Goal: Information Seeking & Learning: Find contact information

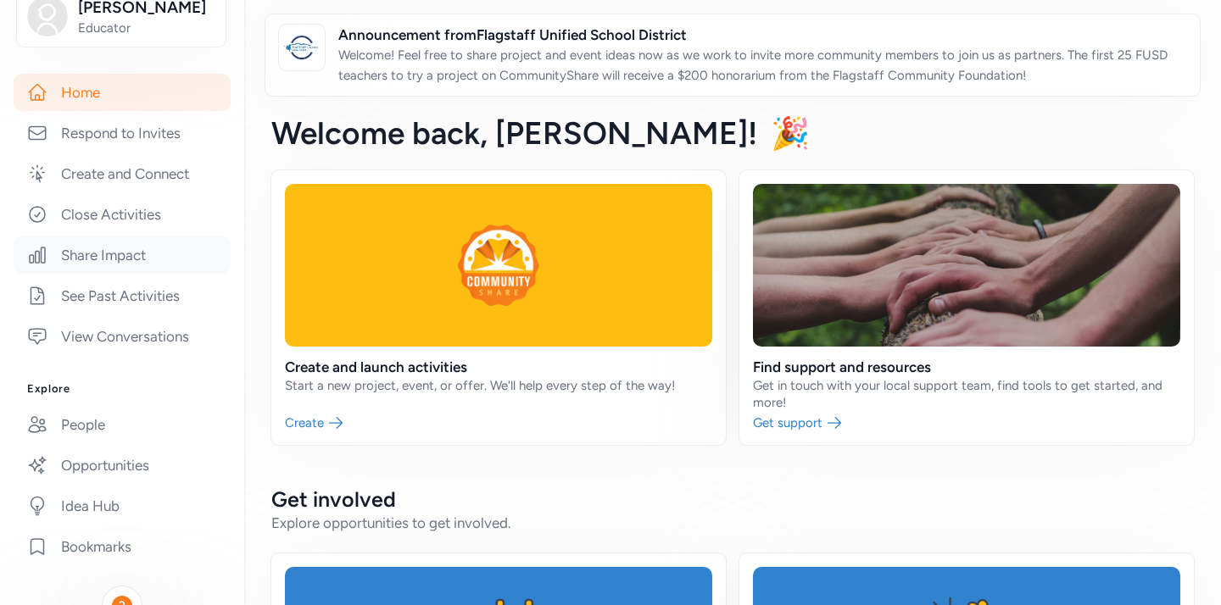
scroll to position [258, 0]
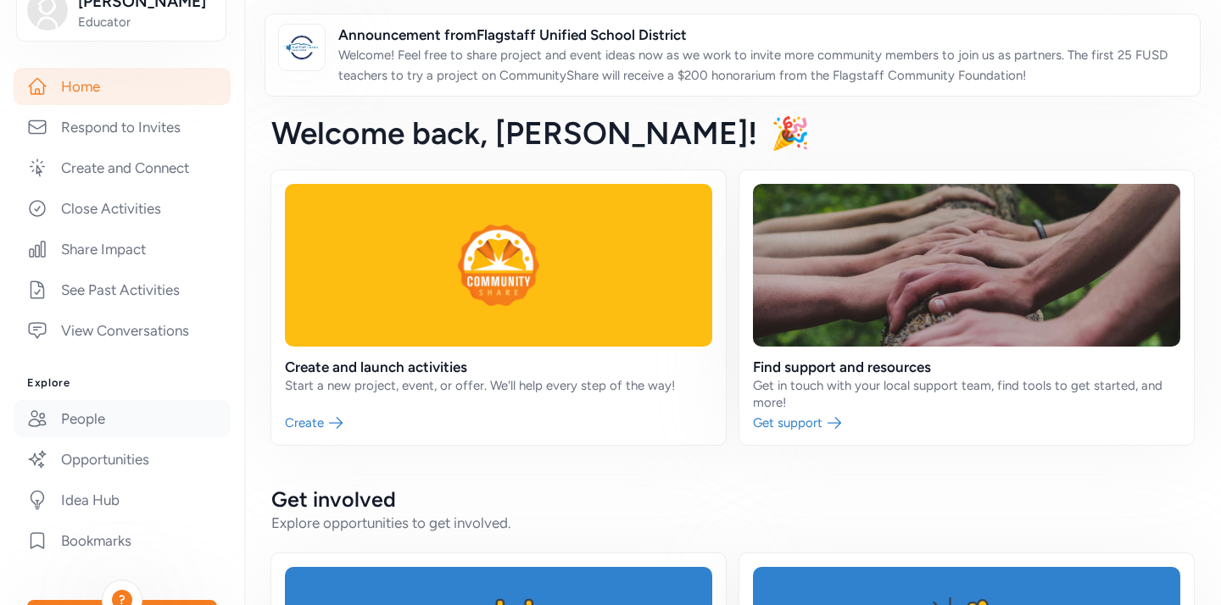
click at [113, 409] on link "People" at bounding box center [122, 418] width 217 height 37
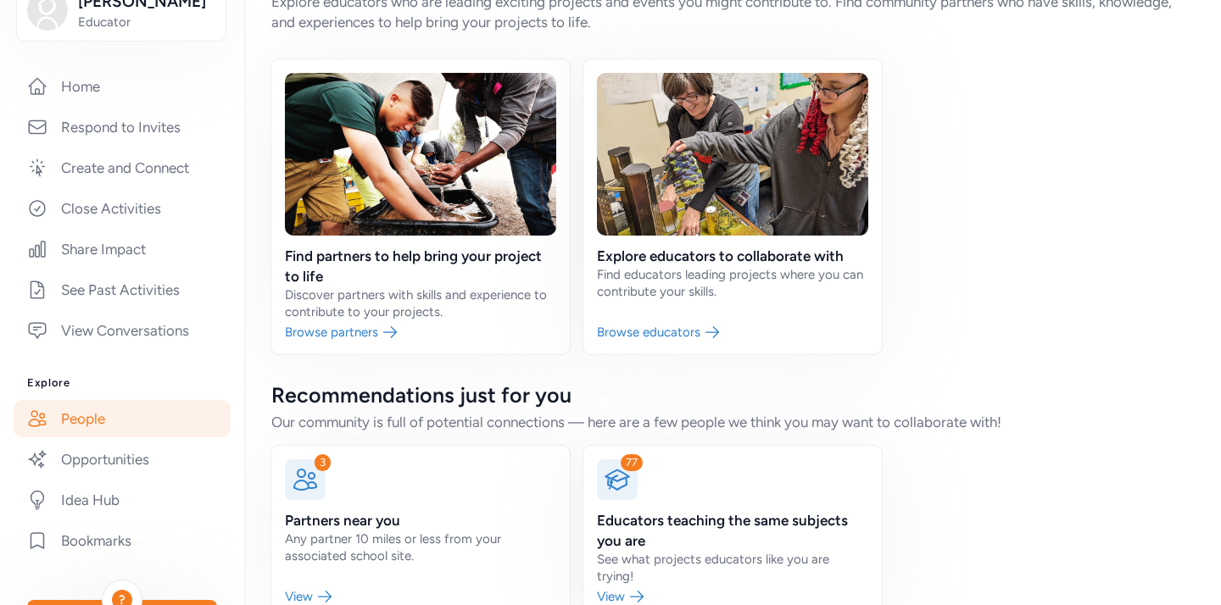
scroll to position [93, 0]
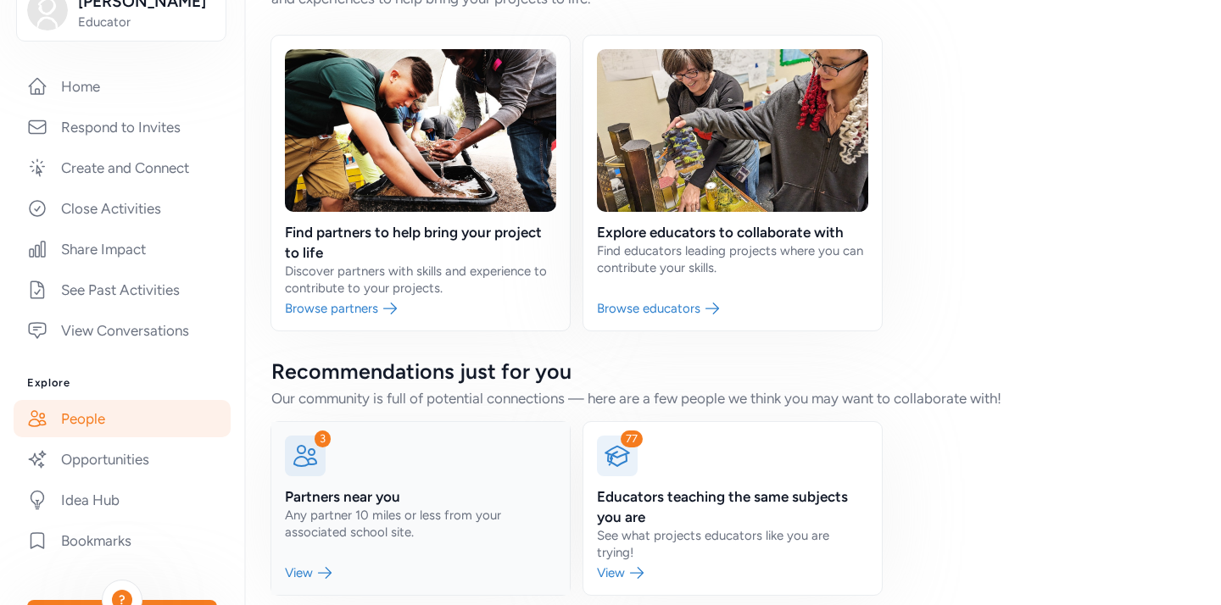
click at [340, 486] on link at bounding box center [420, 508] width 298 height 173
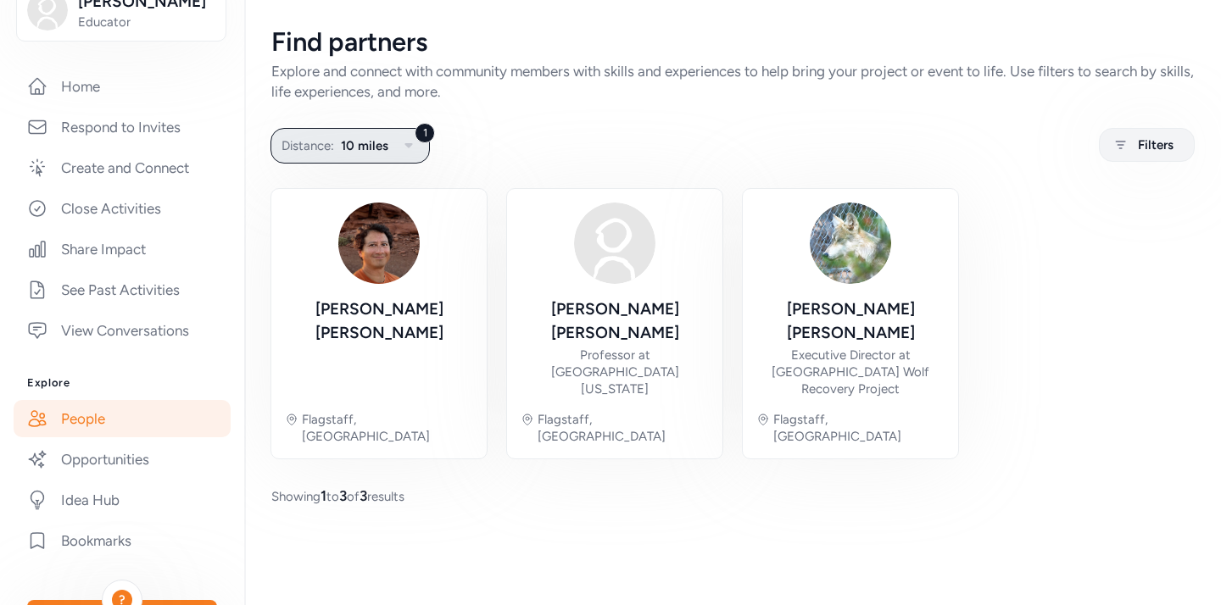
click at [413, 148] on icon "button" at bounding box center [409, 146] width 20 height 20
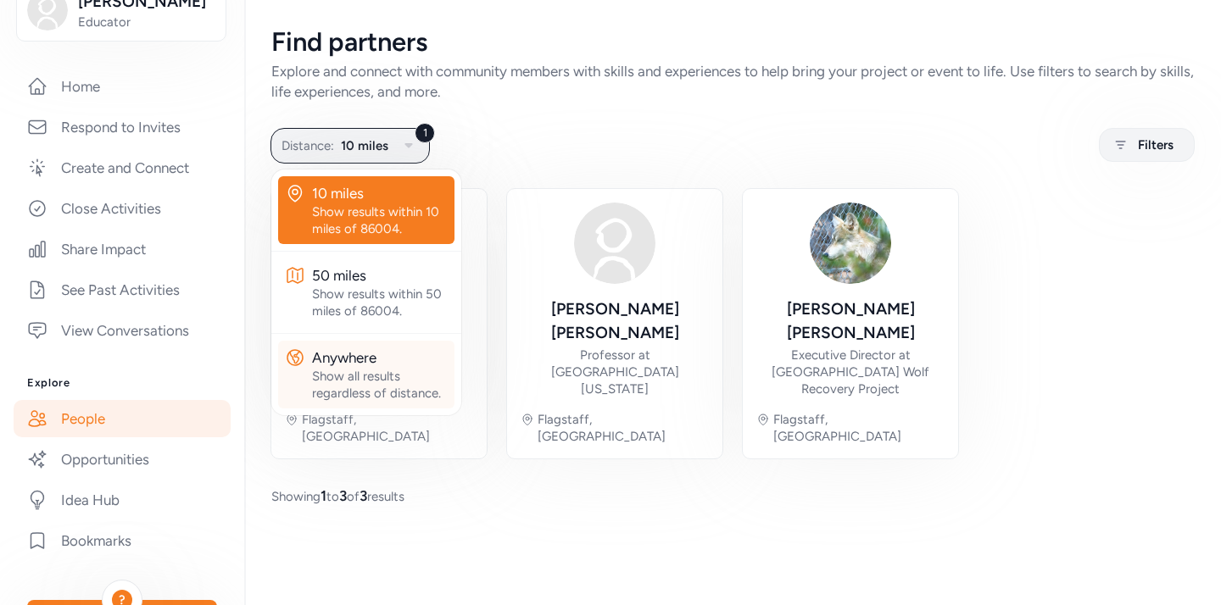
click at [390, 353] on div "Anywhere" at bounding box center [380, 358] width 136 height 20
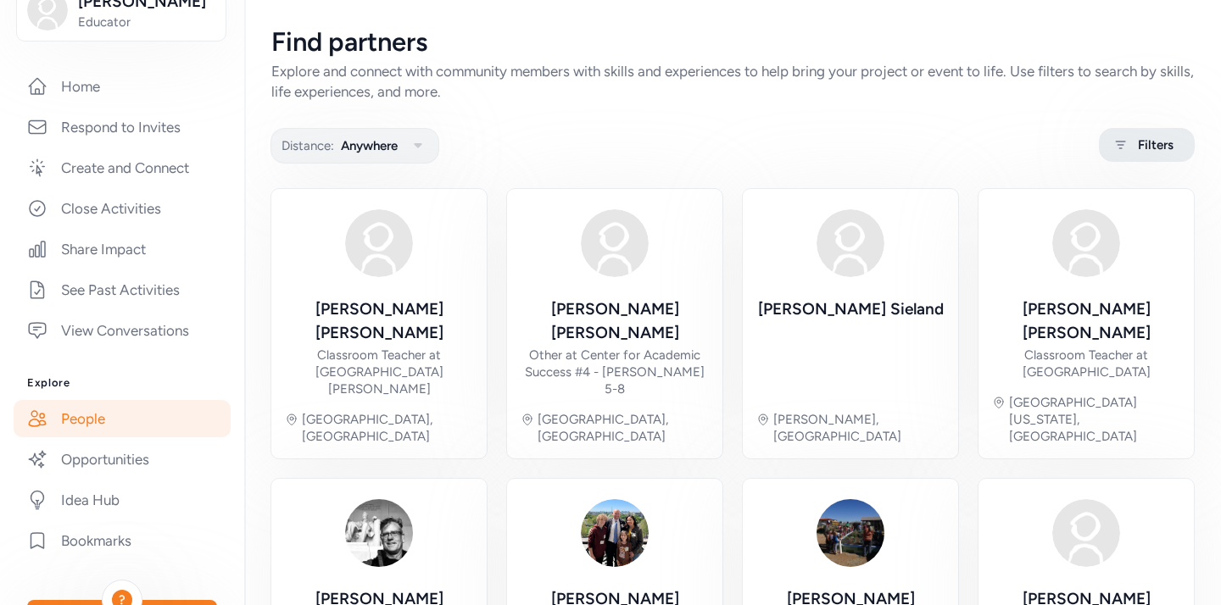
click at [1101, 142] on div "Filters" at bounding box center [1147, 145] width 96 height 34
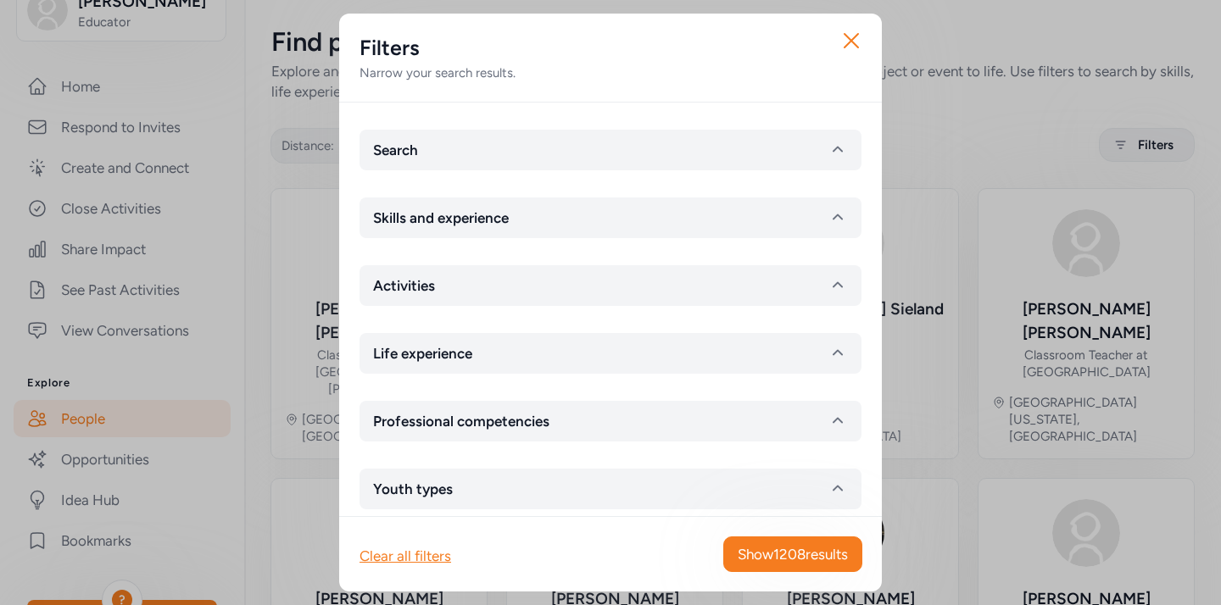
click at [504, 176] on div "Search Skills and experience Activities Life experience Professional competenci…" at bounding box center [610, 310] width 543 height 414
click at [508, 151] on button "Search" at bounding box center [611, 150] width 502 height 41
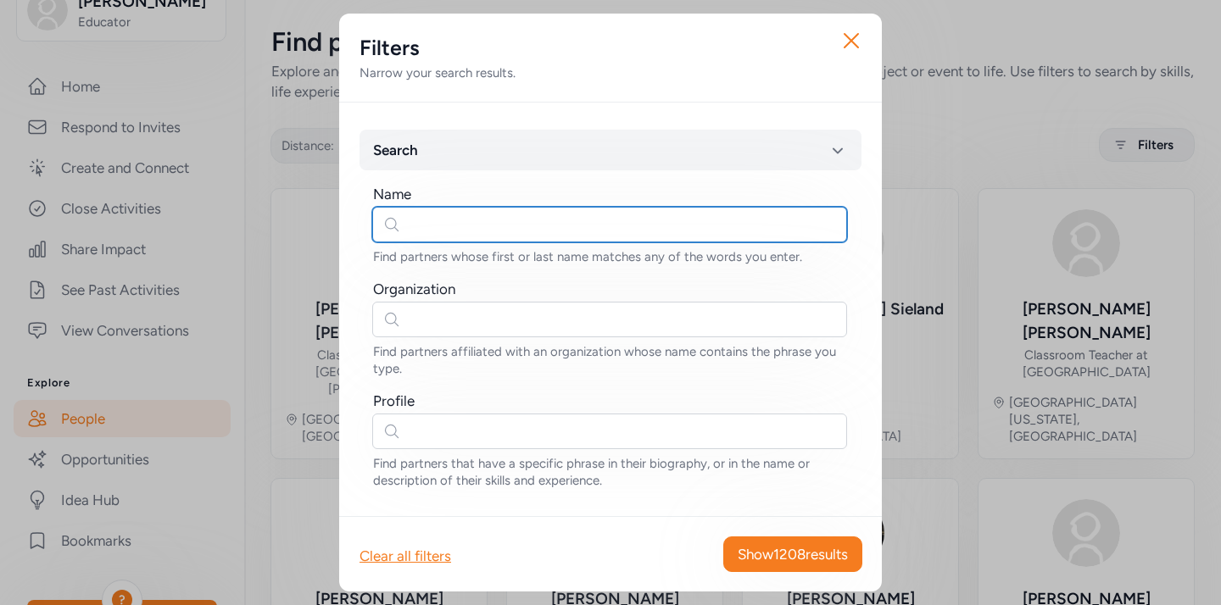
click at [468, 225] on input "text" at bounding box center [609, 225] width 475 height 36
type input "f"
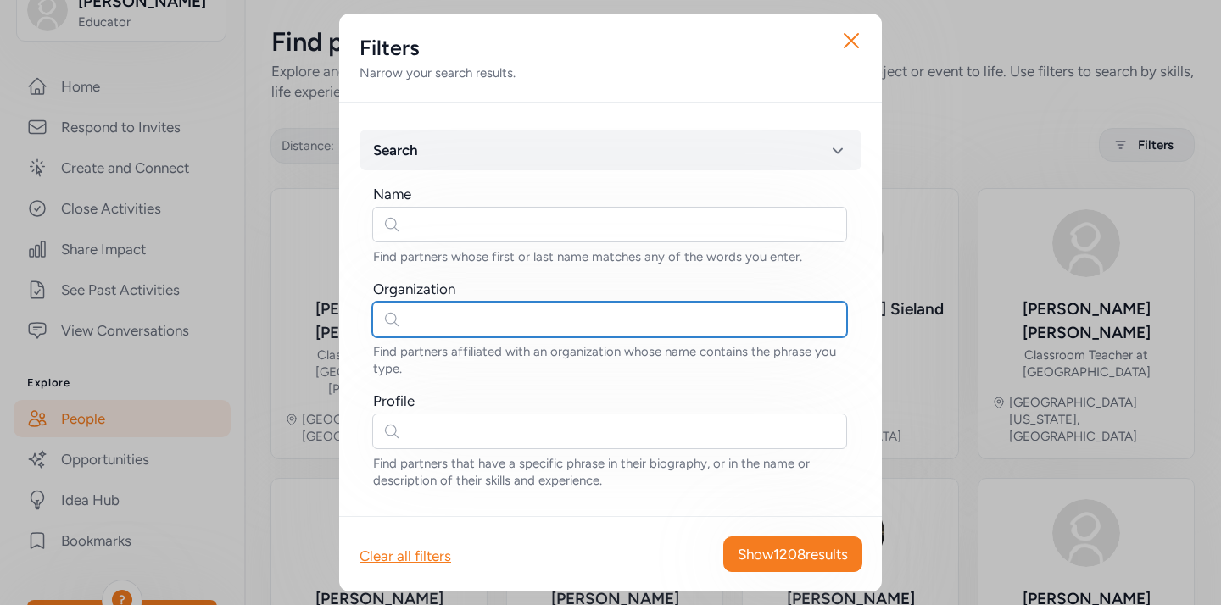
click at [443, 326] on input "text" at bounding box center [609, 320] width 475 height 36
type input "d"
type input "c"
click at [514, 324] on input "text" at bounding box center [609, 320] width 475 height 36
type input "farm"
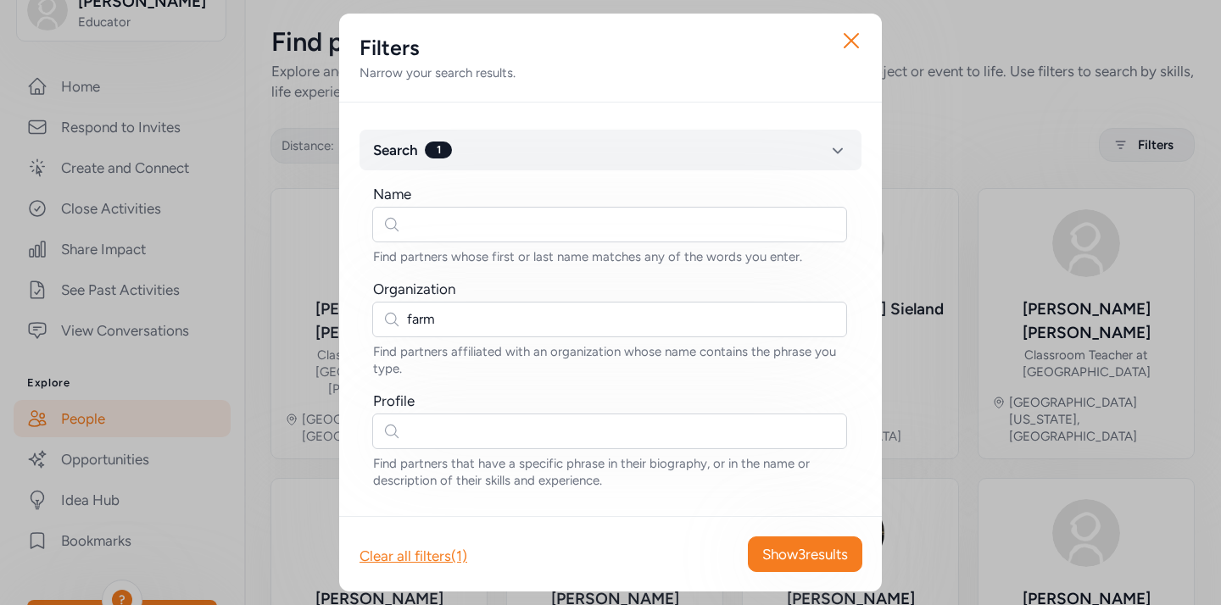
click at [797, 533] on div "Clear all filters (1) Show 3 results" at bounding box center [610, 553] width 543 height 75
click at [798, 546] on span "Show 3 results" at bounding box center [805, 554] width 86 height 20
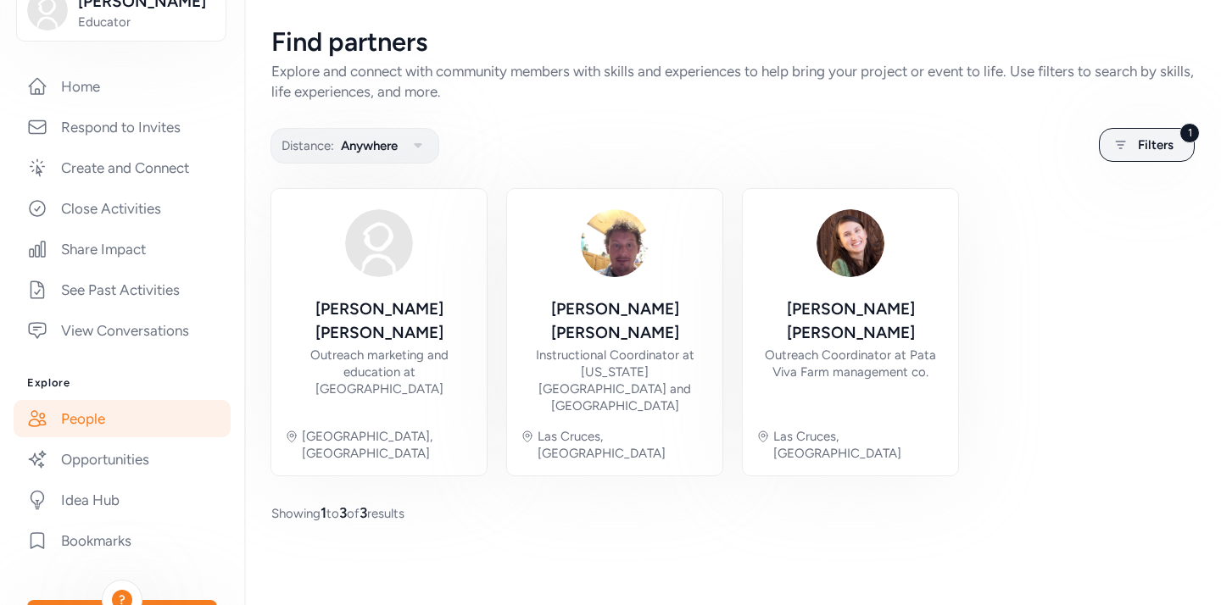
click at [1093, 153] on div "Distance: Anywhere 1 Filters" at bounding box center [732, 145] width 923 height 33
click at [1125, 151] on icon at bounding box center [1120, 145] width 21 height 20
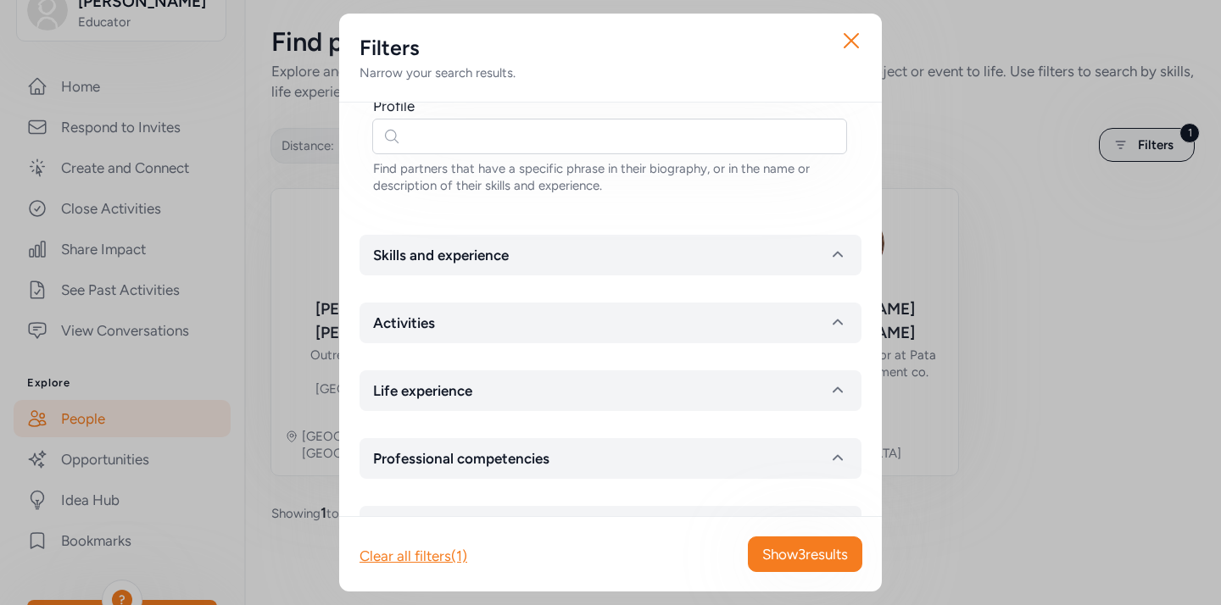
scroll to position [325, 0]
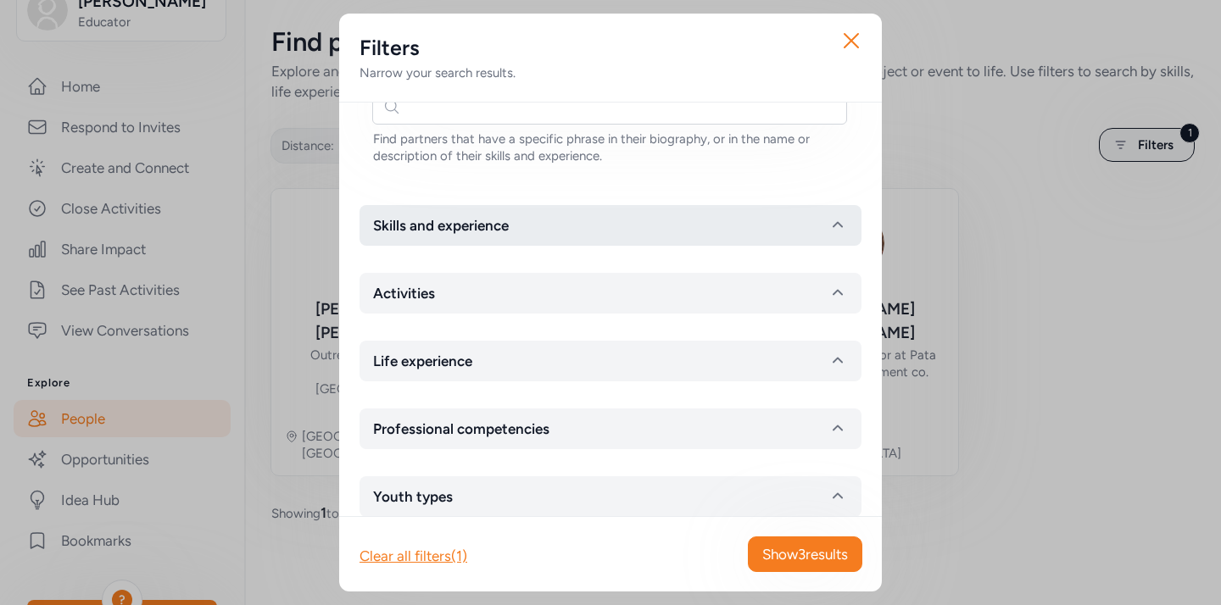
click at [450, 212] on button "Skills and experience" at bounding box center [611, 225] width 502 height 41
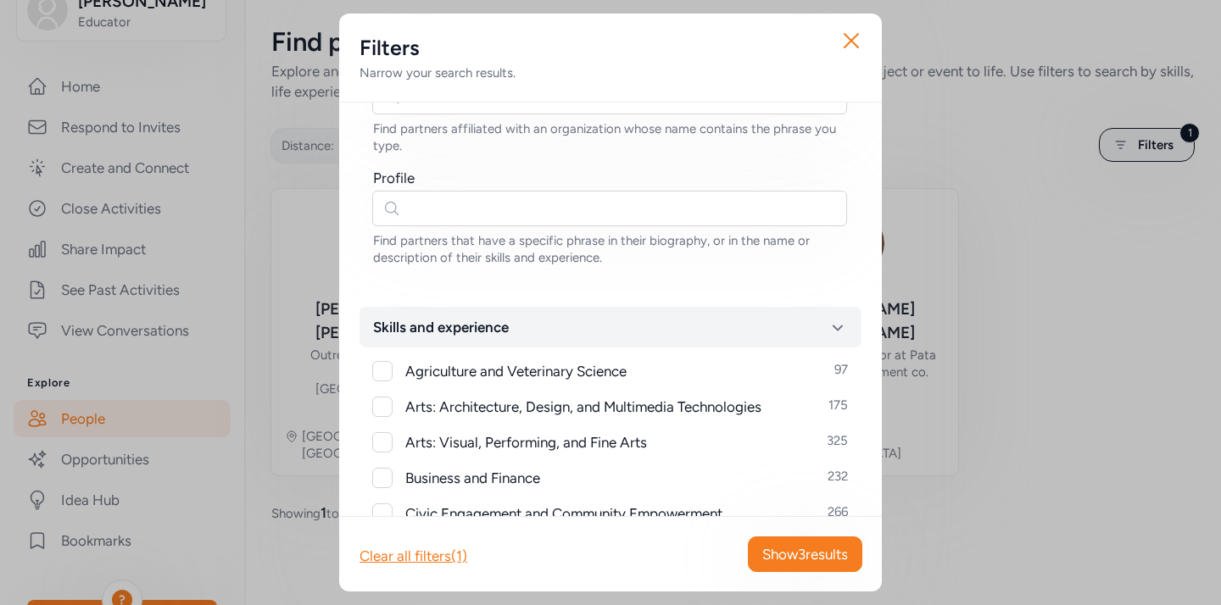
scroll to position [231, 0]
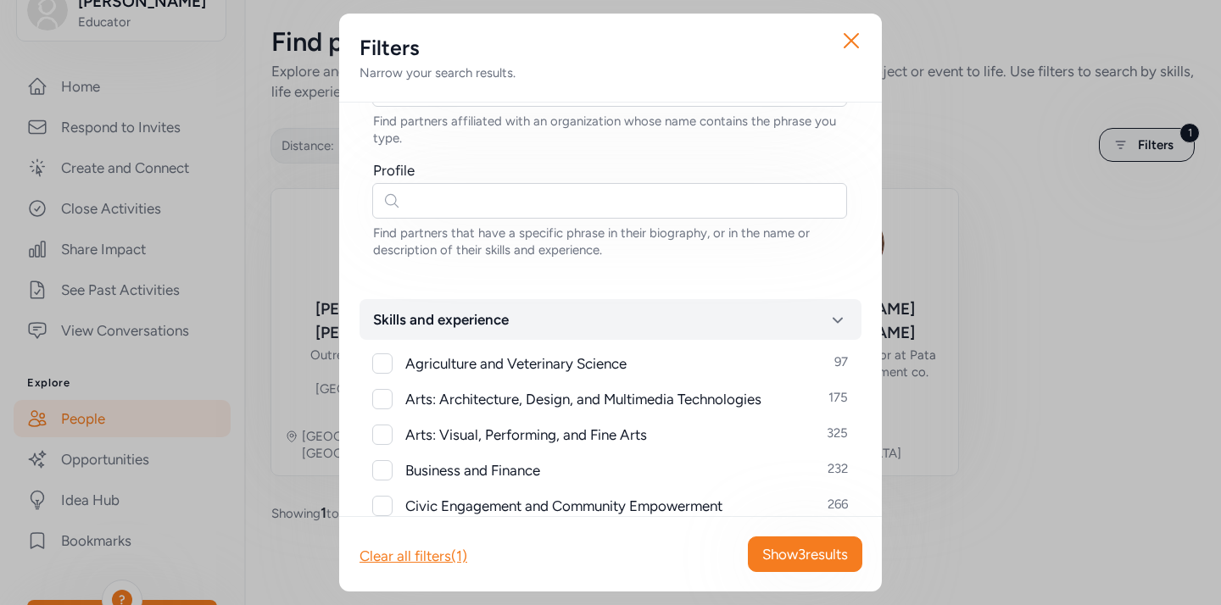
click at [460, 319] on span "Skills and experience" at bounding box center [441, 319] width 136 height 20
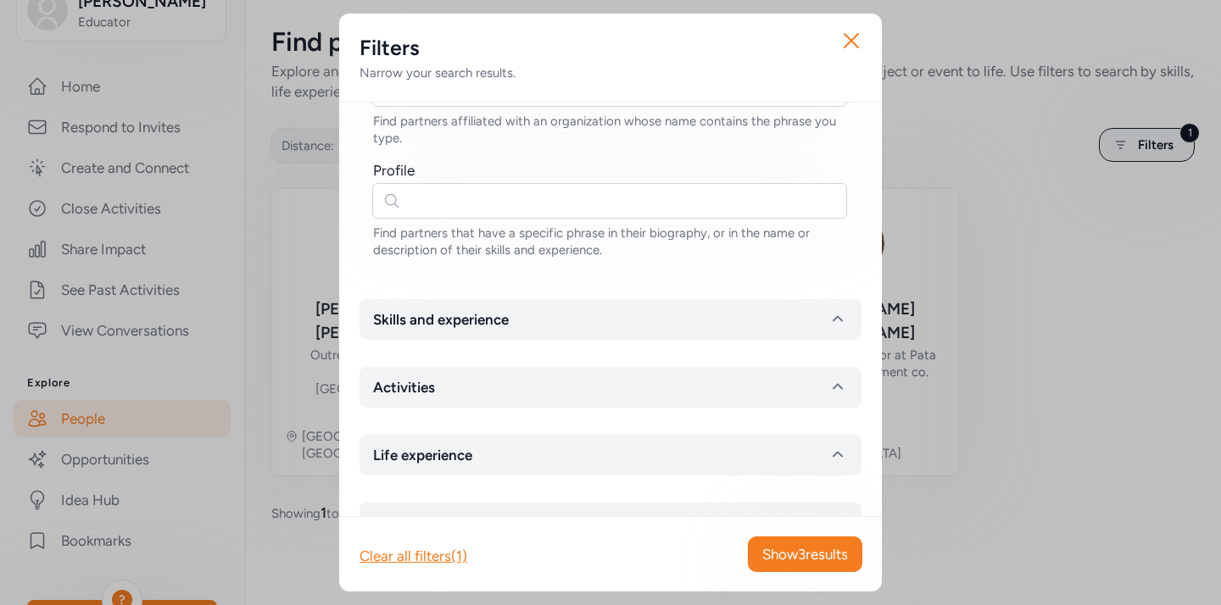
scroll to position [353, 0]
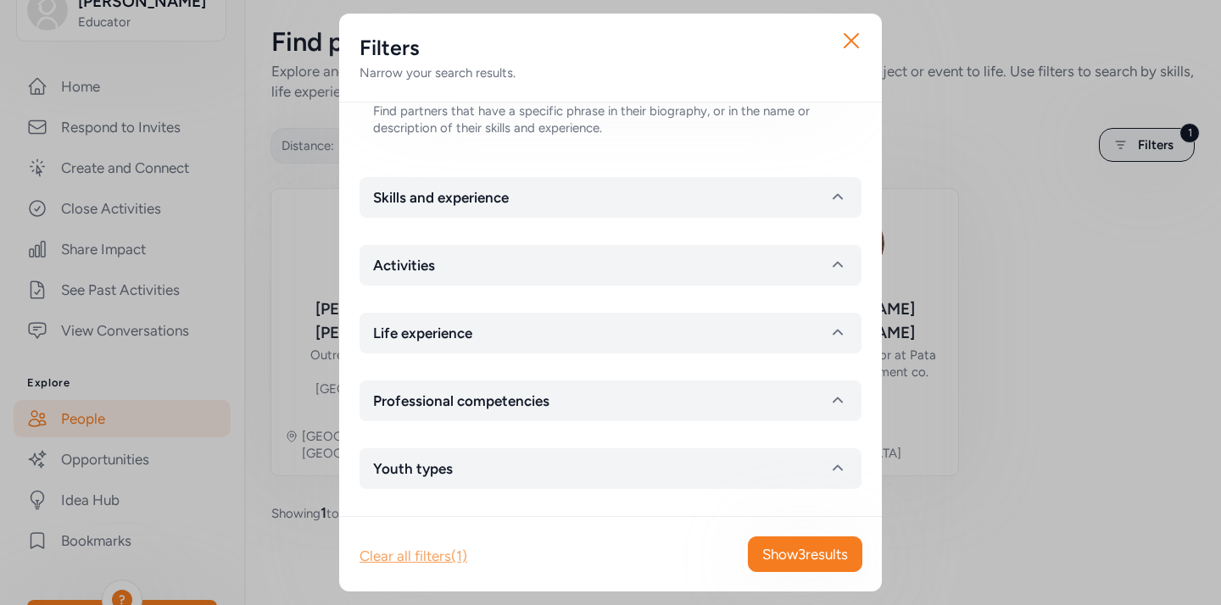
click at [433, 558] on div "Clear all filters (1)" at bounding box center [414, 556] width 108 height 20
click at [852, 49] on icon "button" at bounding box center [851, 40] width 27 height 27
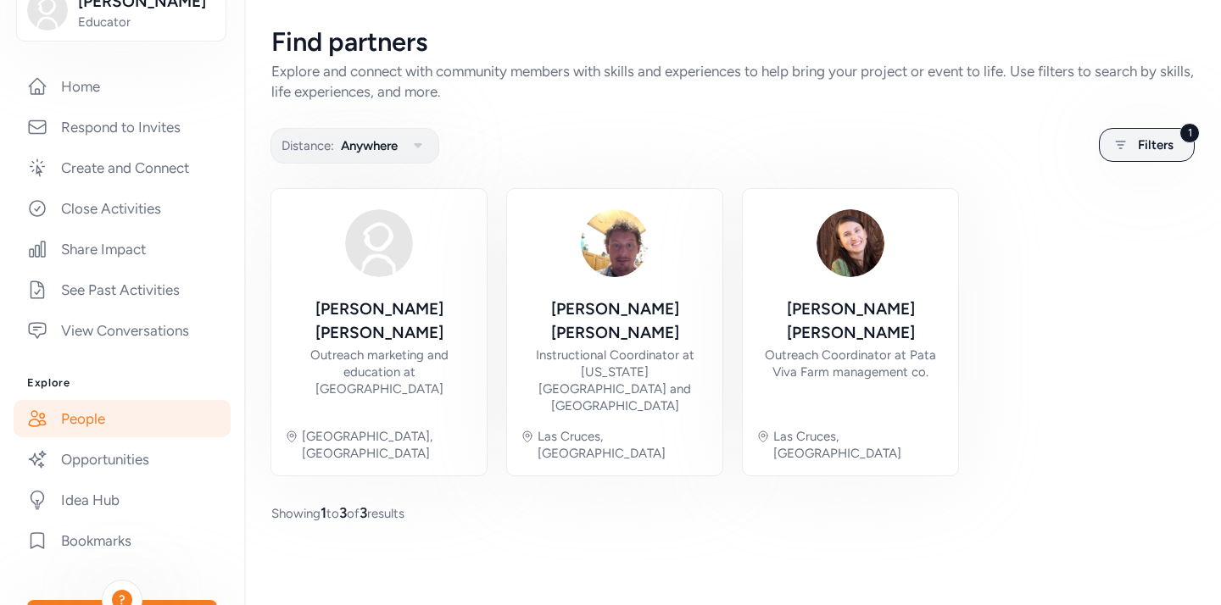
click at [95, 418] on link "People" at bounding box center [122, 418] width 217 height 37
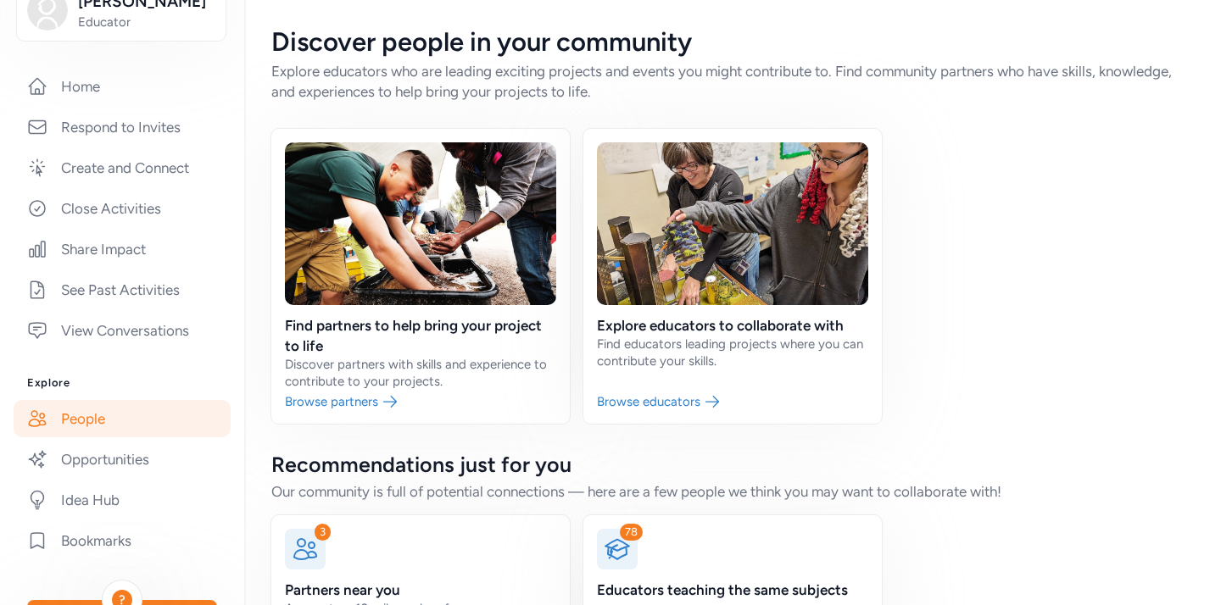
scroll to position [93, 0]
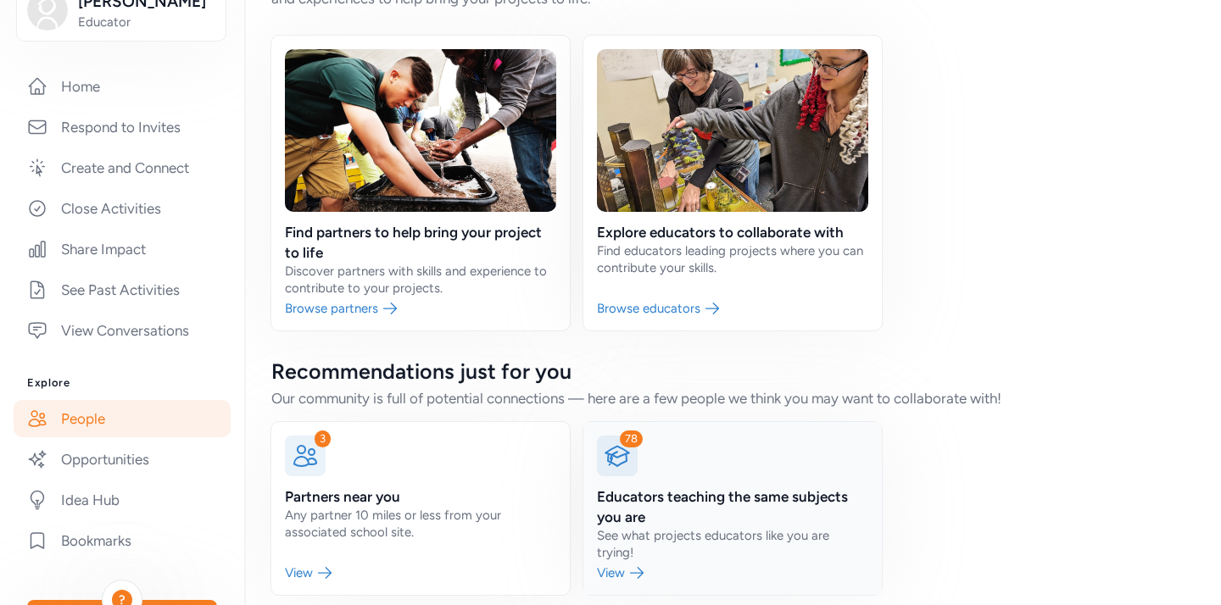
click at [694, 463] on link at bounding box center [732, 508] width 298 height 173
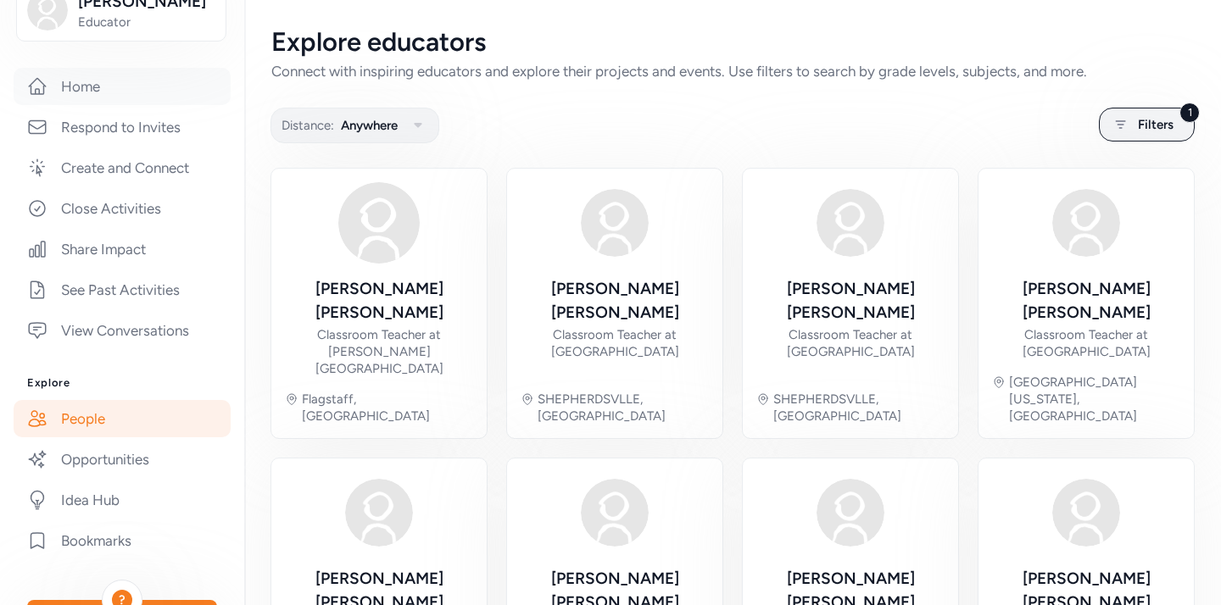
click at [91, 93] on link "Home" at bounding box center [122, 86] width 217 height 37
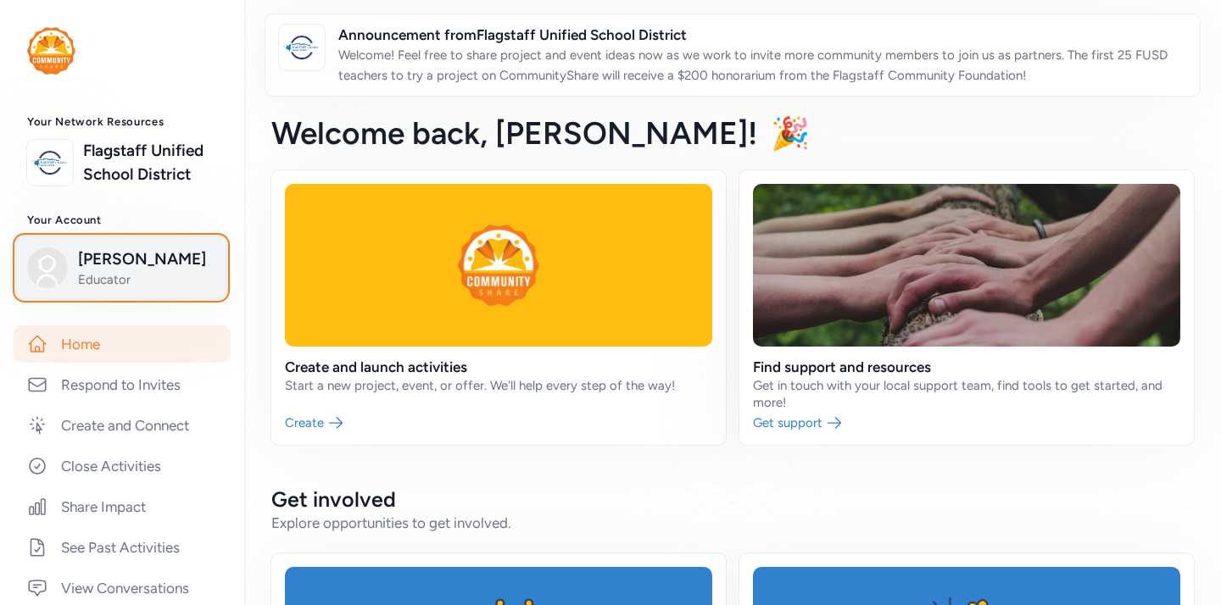
click at [135, 259] on span "[PERSON_NAME]" at bounding box center [146, 260] width 137 height 24
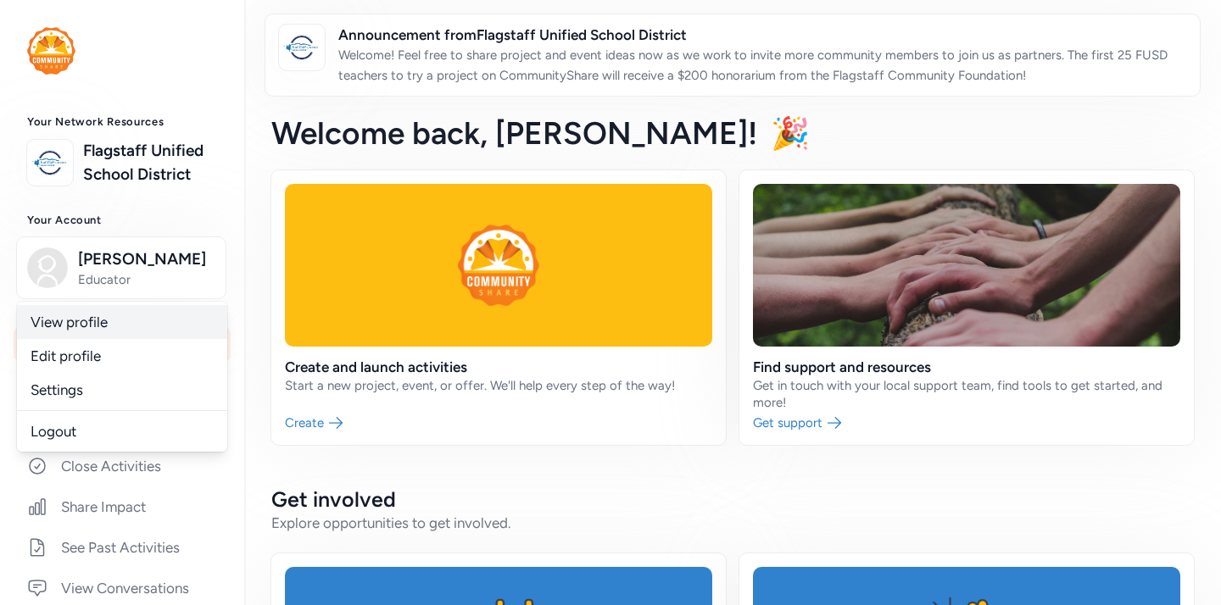
click at [113, 315] on link "View profile" at bounding box center [122, 322] width 210 height 34
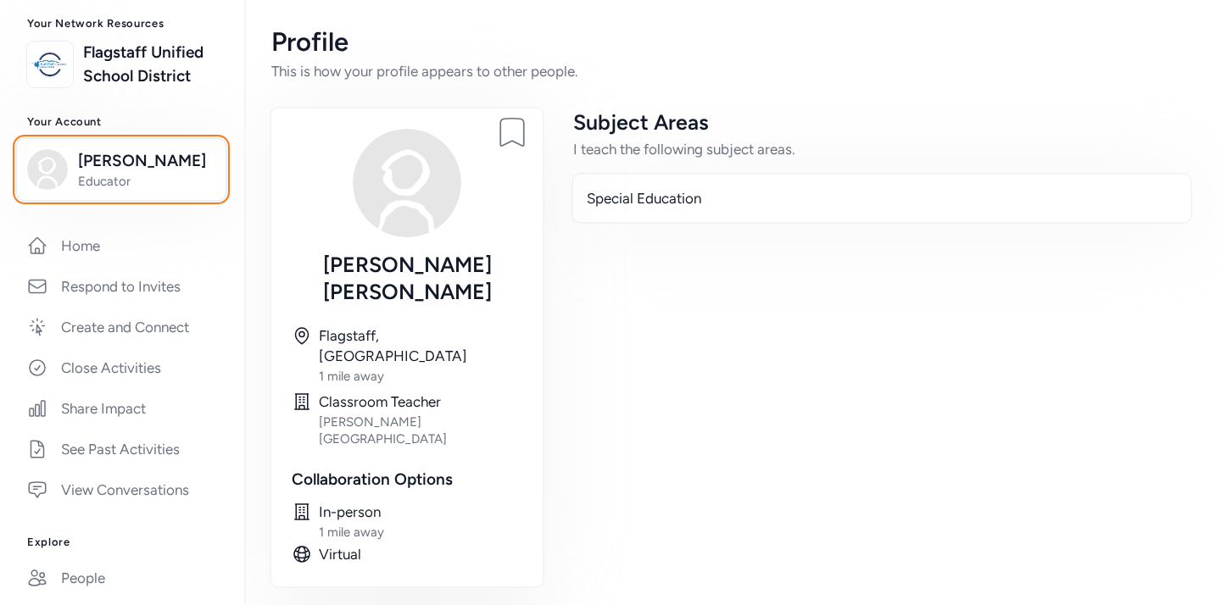
scroll to position [129, 0]
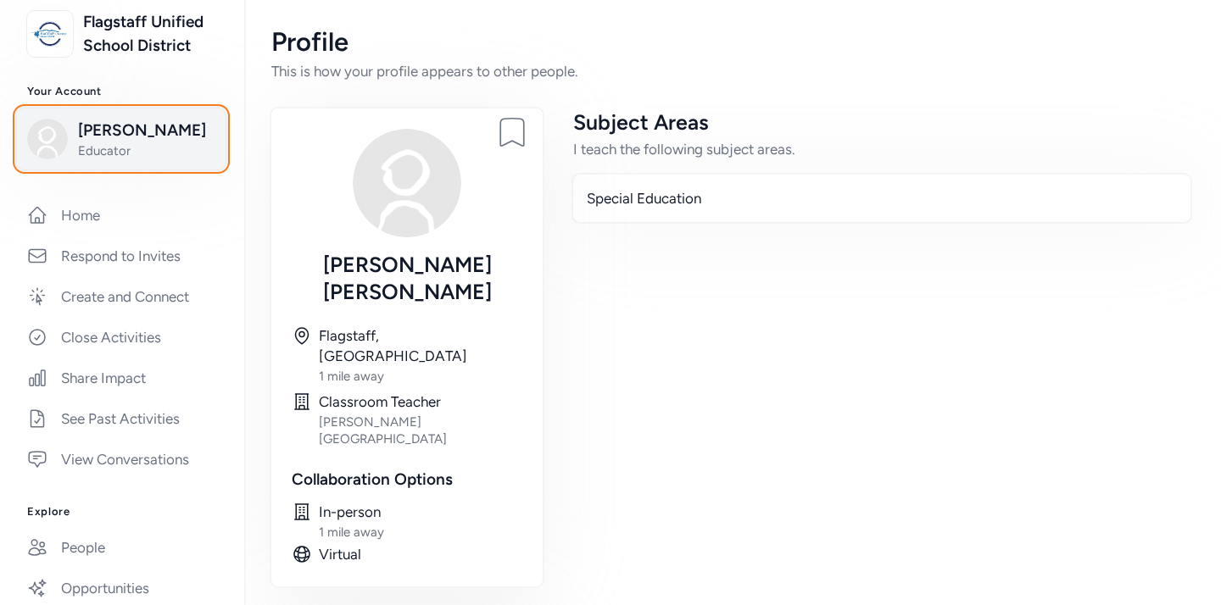
click at [150, 119] on span "[PERSON_NAME]" at bounding box center [146, 131] width 137 height 24
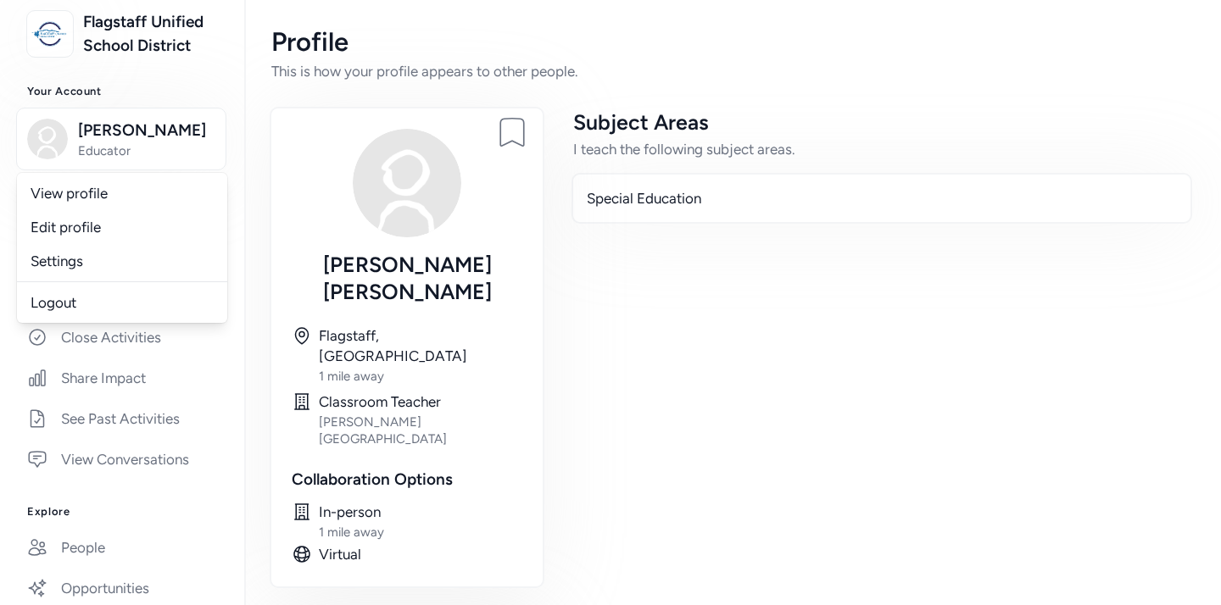
click at [160, 107] on div "Your Account [PERSON_NAME] Educator View profile Edit profile Settings Logout" at bounding box center [122, 127] width 244 height 85
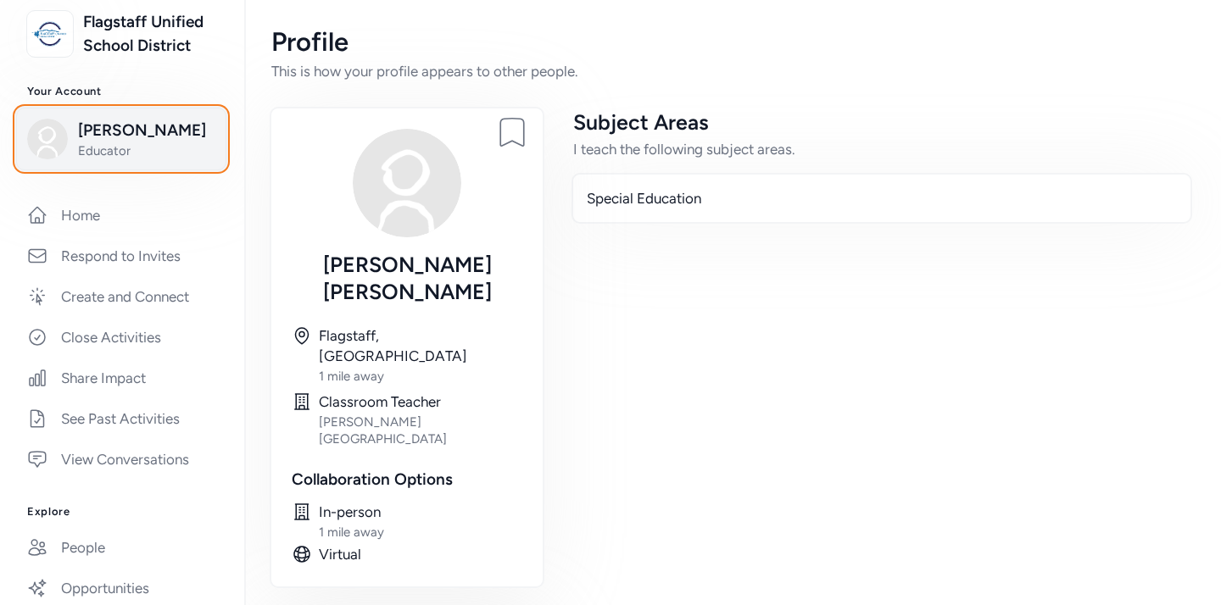
click at [158, 128] on span "[PERSON_NAME]" at bounding box center [146, 131] width 137 height 24
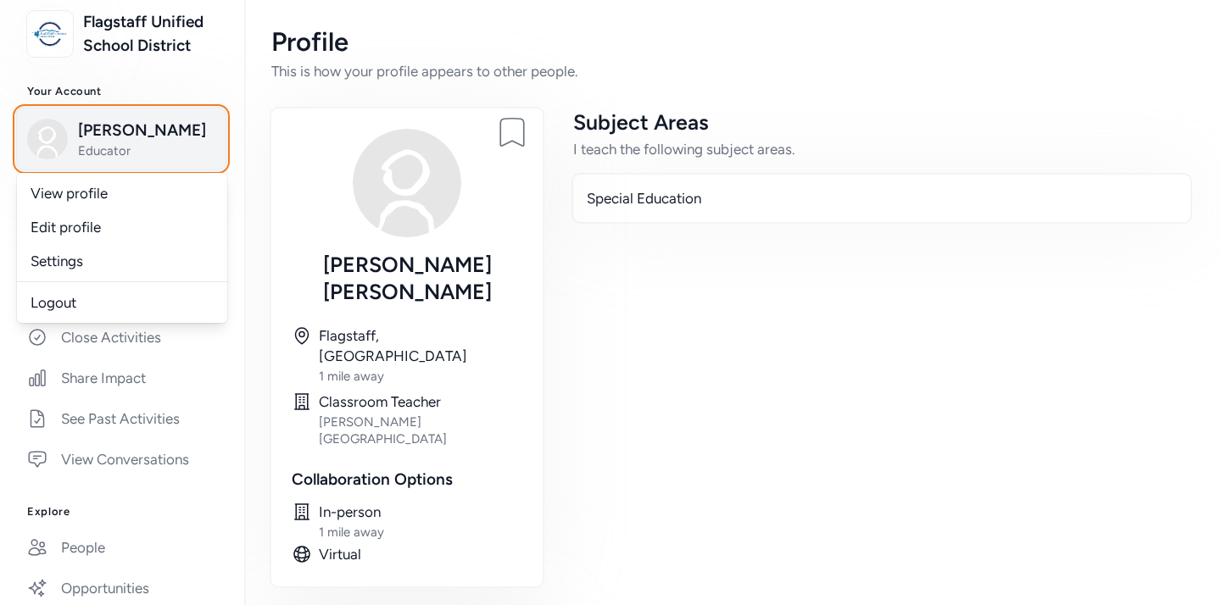
click at [157, 129] on span "[PERSON_NAME]" at bounding box center [146, 131] width 137 height 24
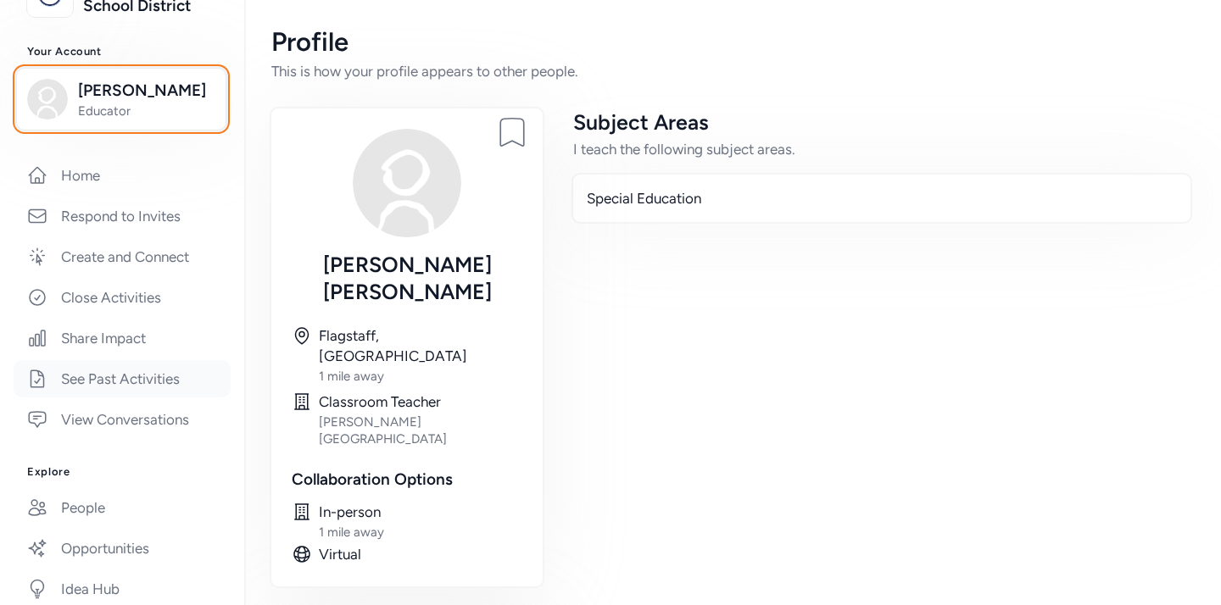
scroll to position [170, 0]
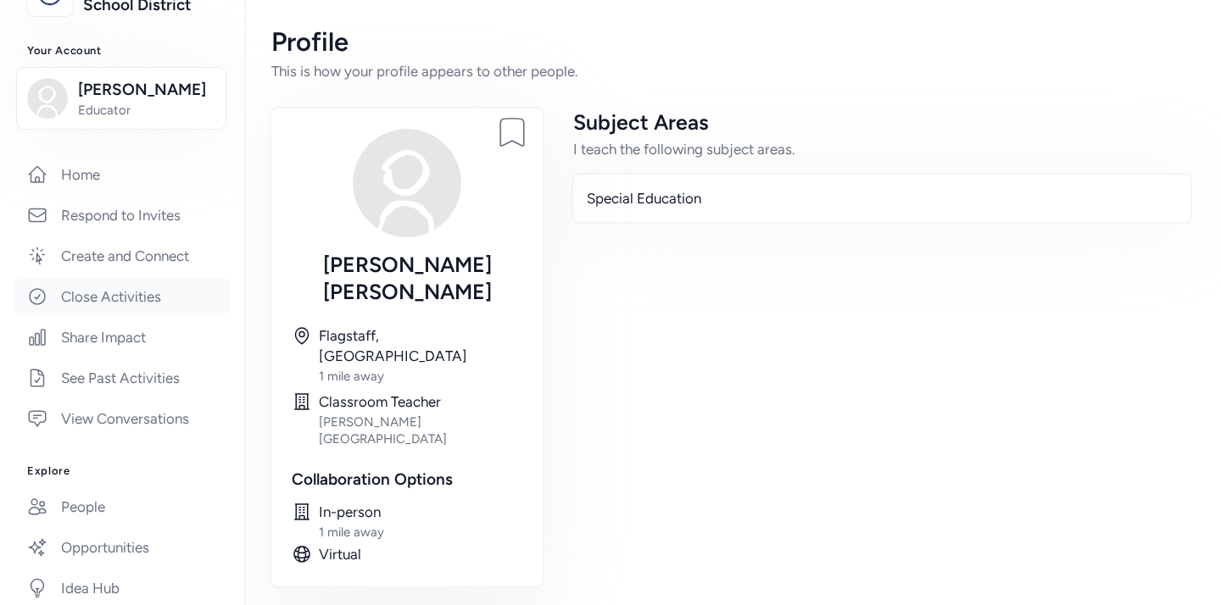
click at [123, 298] on link "Close Activities" at bounding box center [122, 296] width 217 height 37
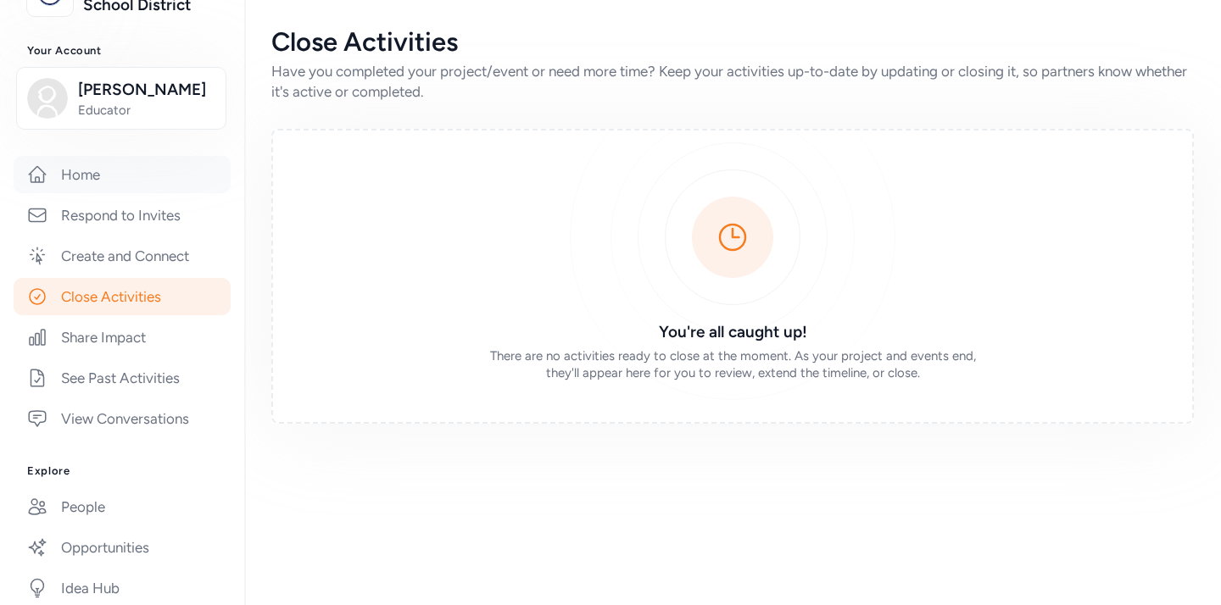
click at [96, 175] on link "Home" at bounding box center [122, 174] width 217 height 37
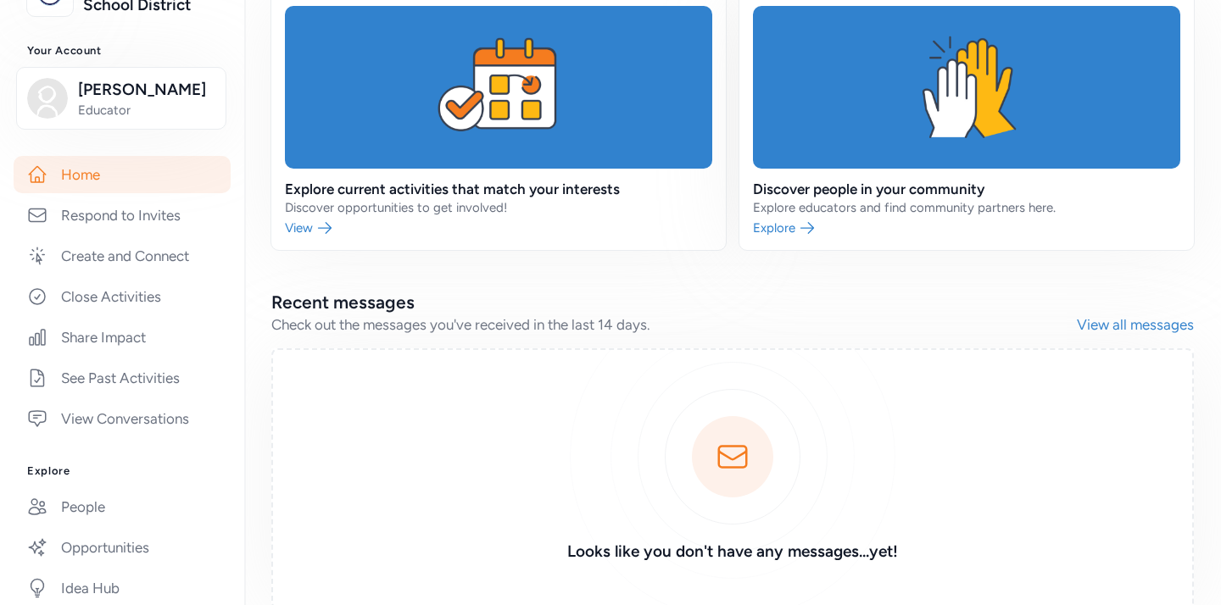
scroll to position [647, 0]
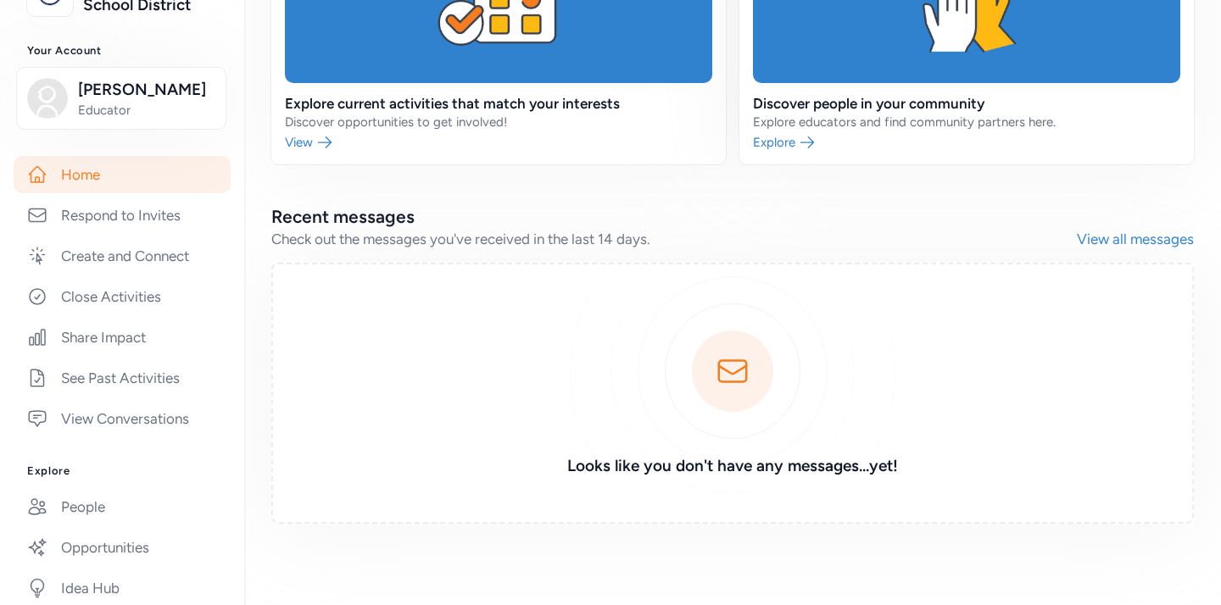
click at [1164, 231] on link "View all messages" at bounding box center [1135, 239] width 117 height 20
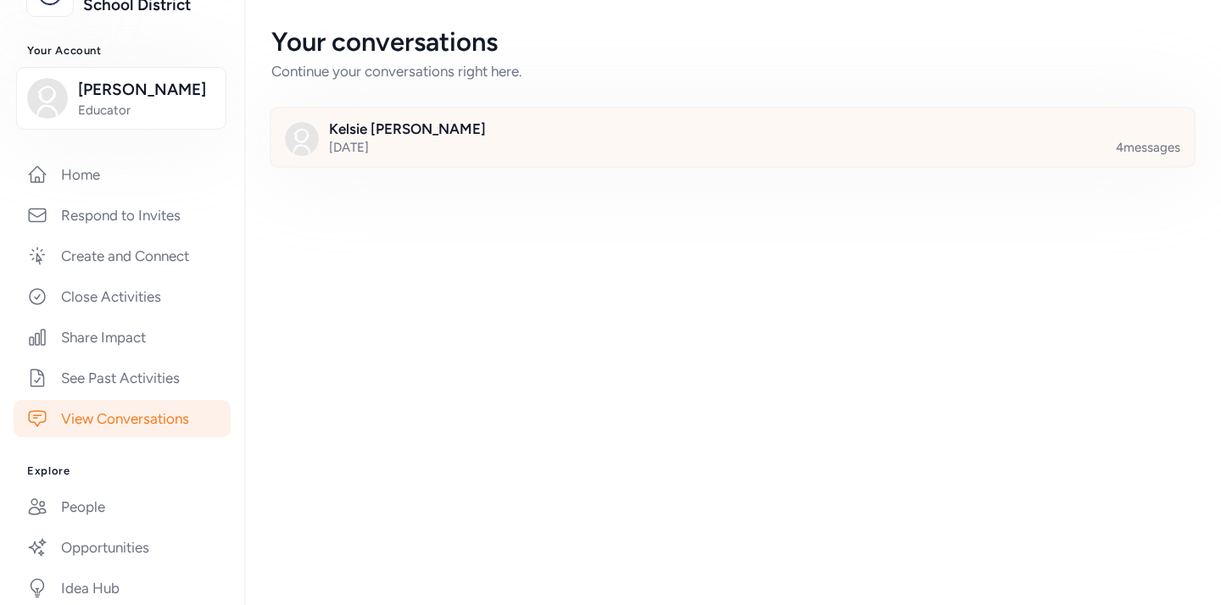
click at [519, 145] on div at bounding box center [746, 148] width 923 height 58
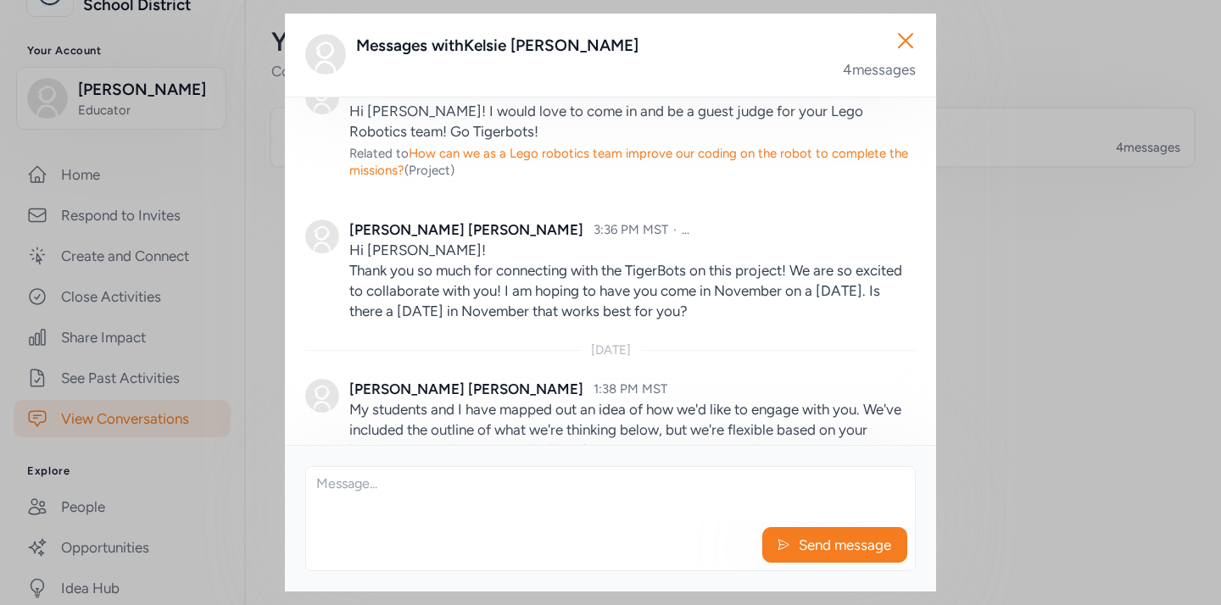
scroll to position [404, 0]
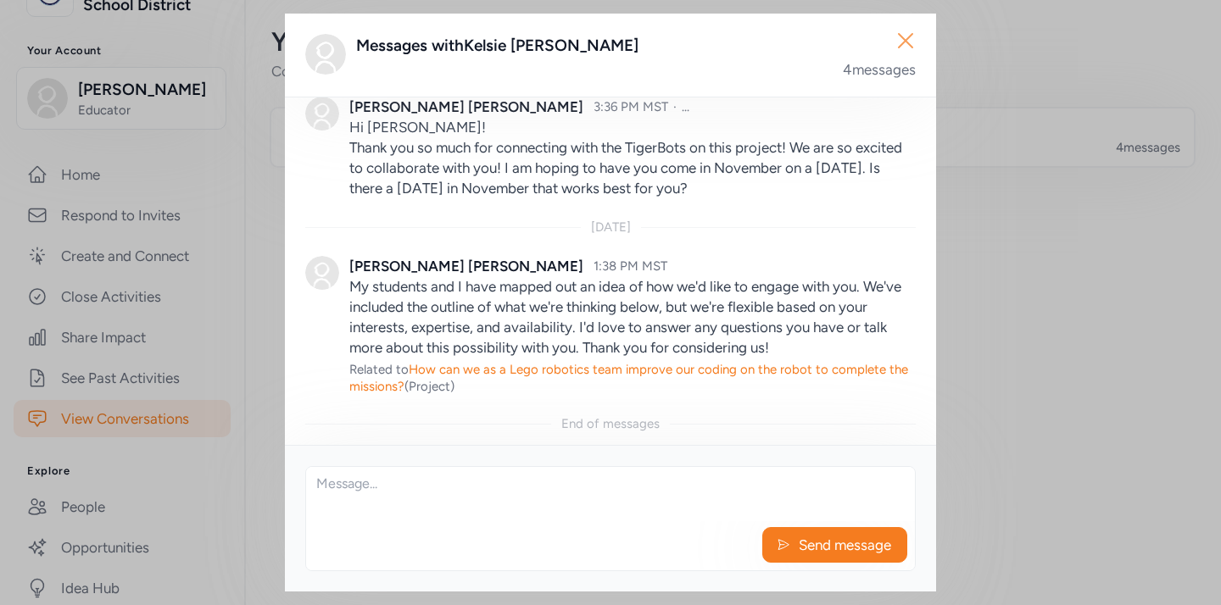
click at [906, 45] on icon "button" at bounding box center [905, 40] width 27 height 27
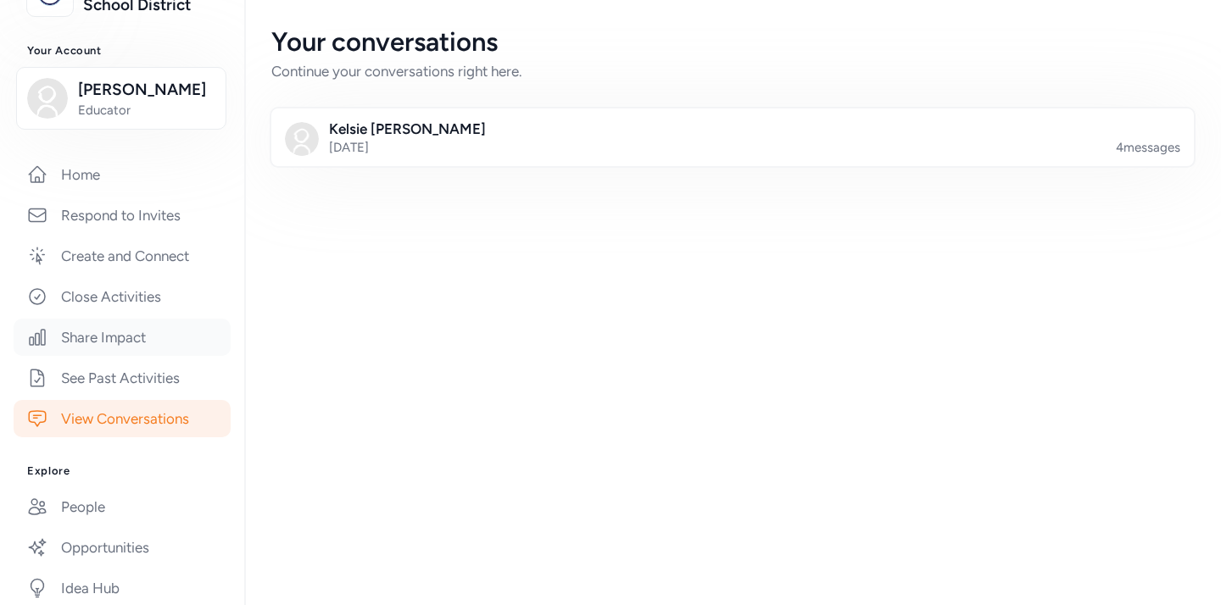
click at [121, 332] on link "Share Impact" at bounding box center [122, 337] width 217 height 37
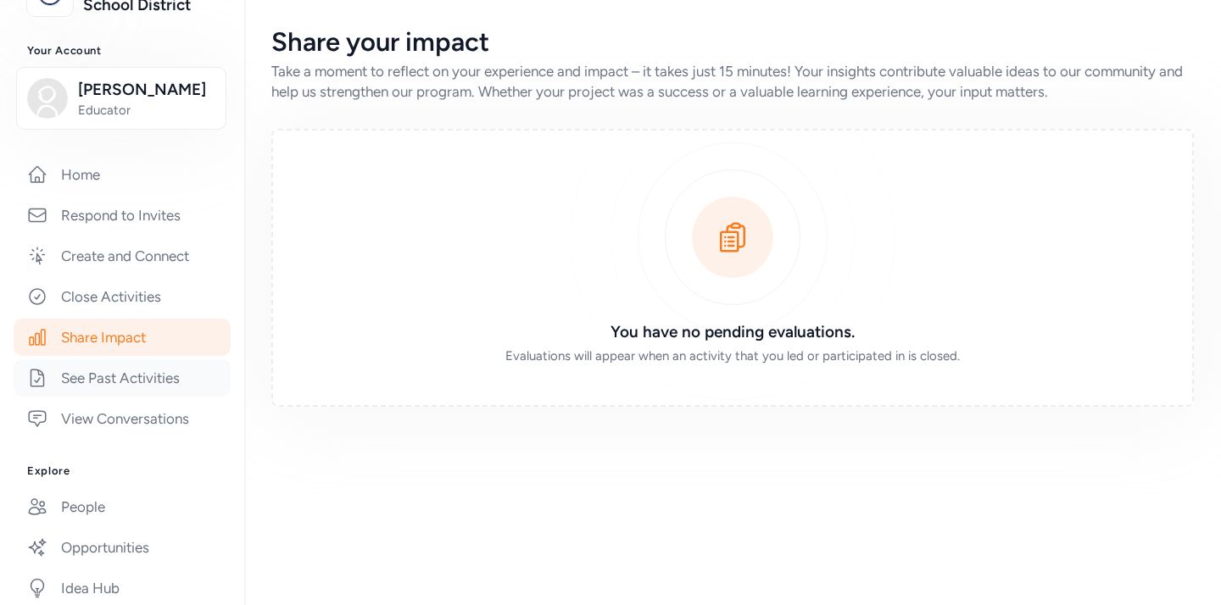
click at [161, 382] on link "See Past Activities" at bounding box center [122, 378] width 217 height 37
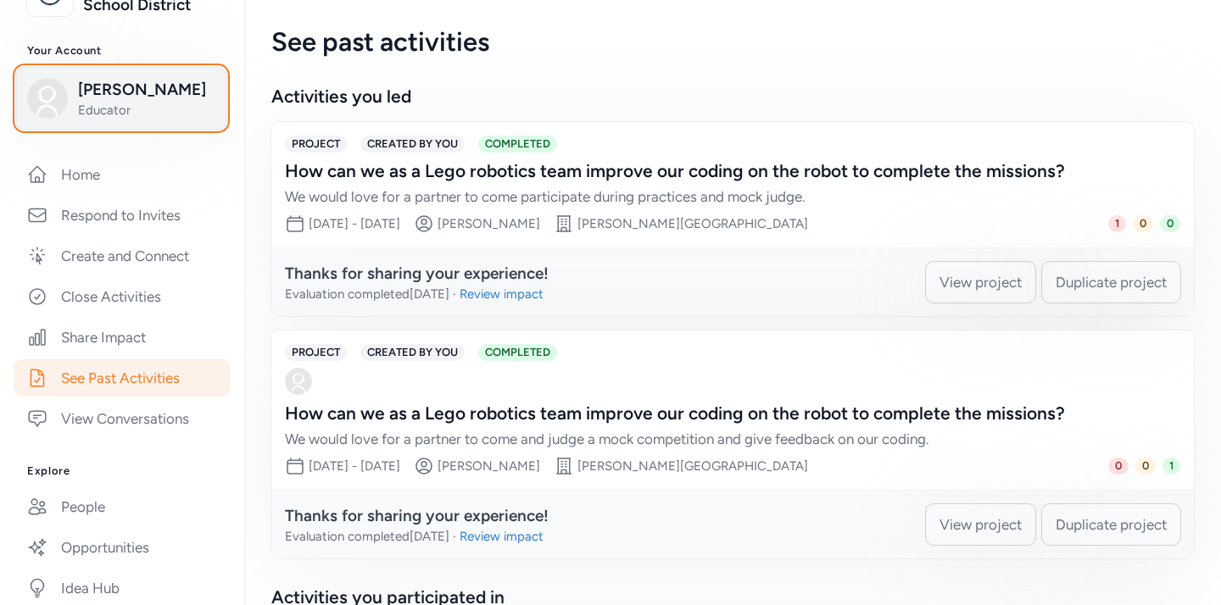
click at [186, 109] on span "Educator" at bounding box center [146, 110] width 137 height 17
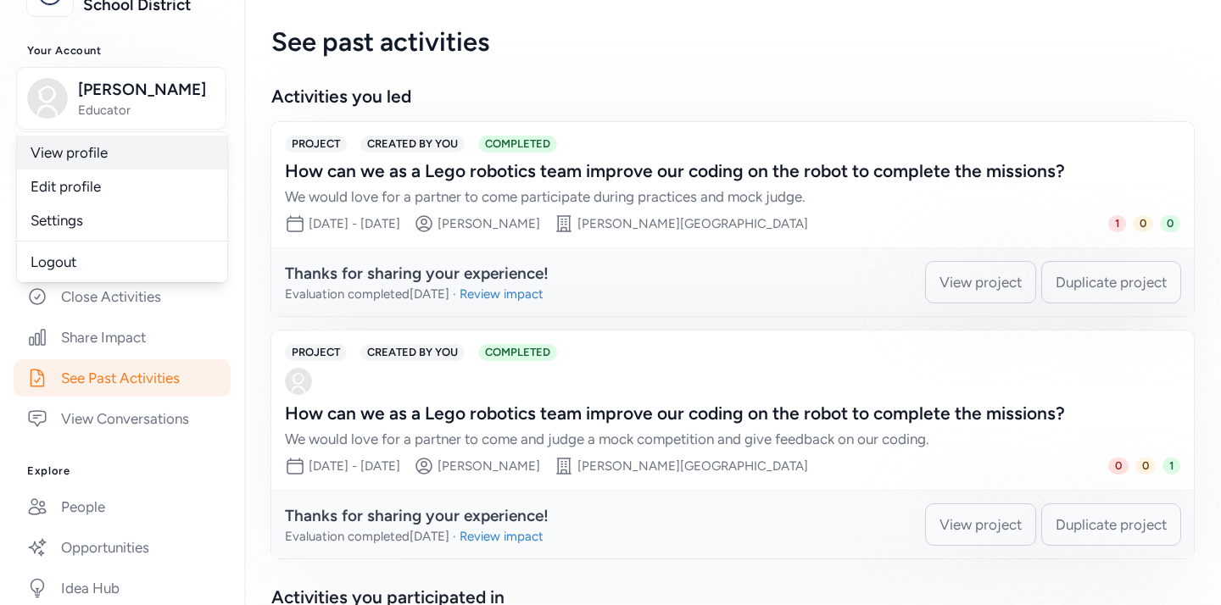
click at [114, 152] on link "View profile" at bounding box center [122, 153] width 210 height 34
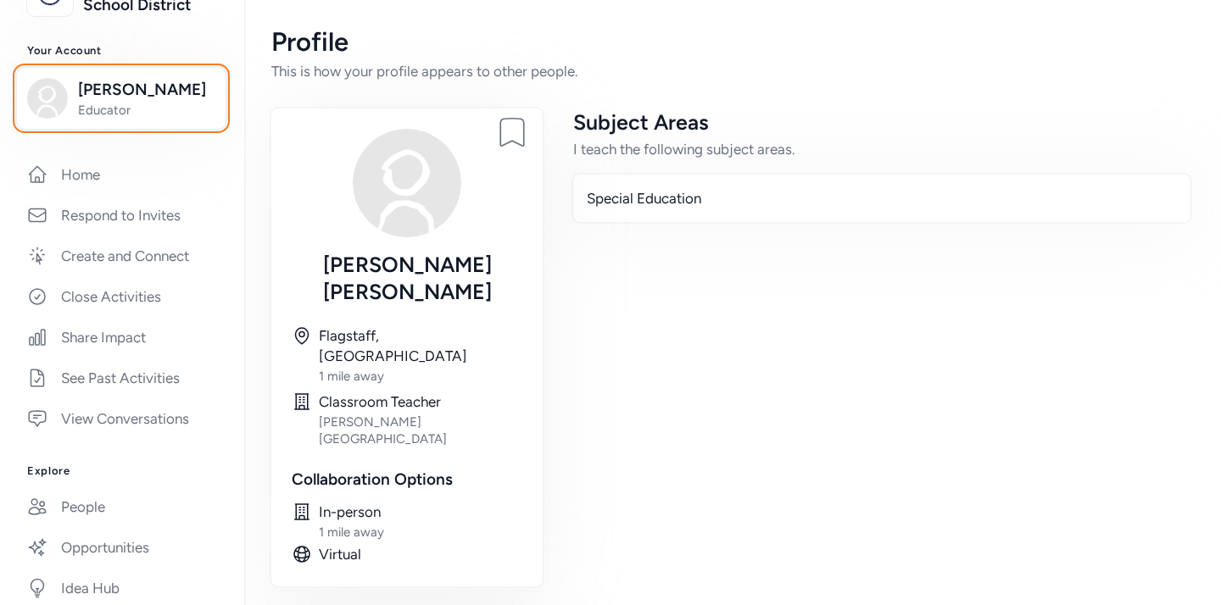
scroll to position [53, 0]
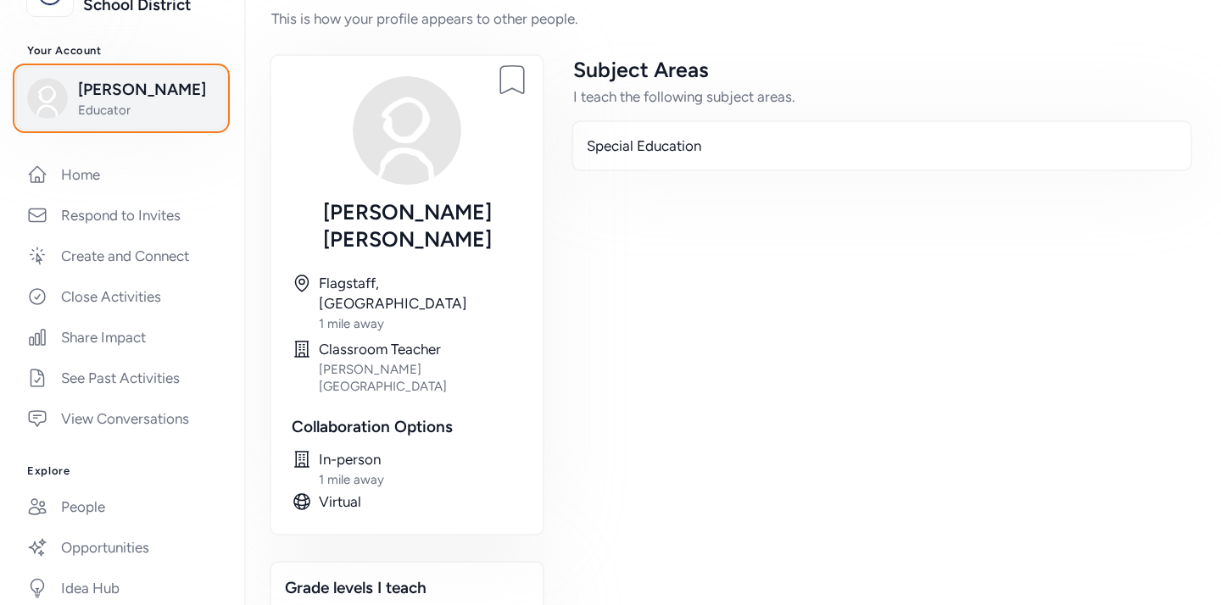
click at [177, 104] on span "Educator" at bounding box center [146, 110] width 137 height 17
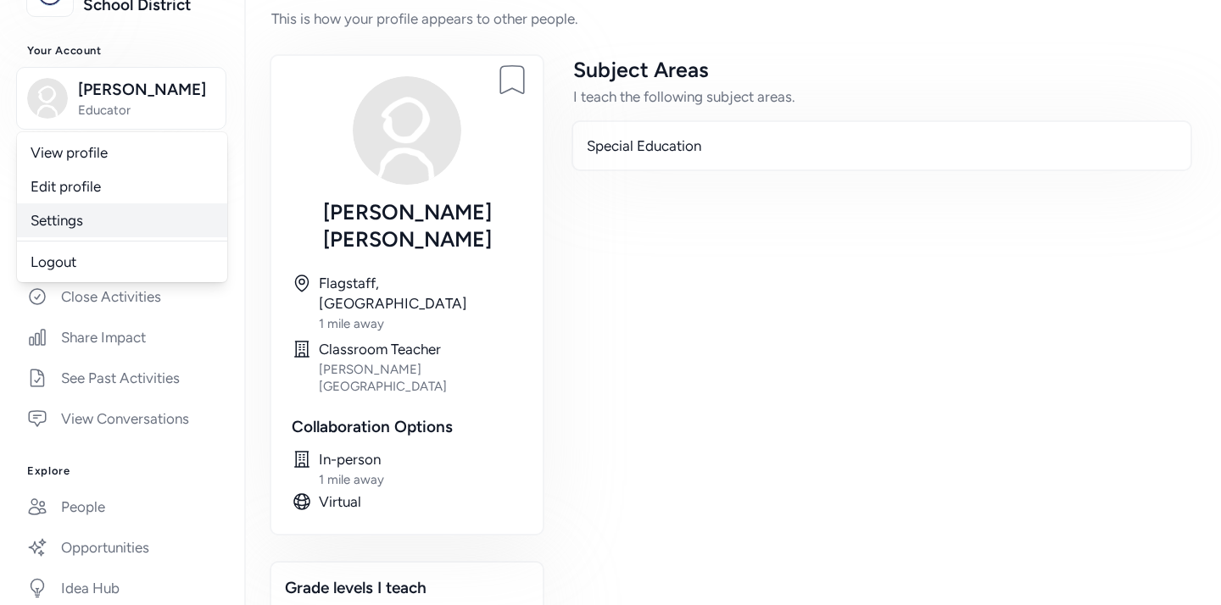
click at [102, 214] on link "Settings" at bounding box center [122, 220] width 210 height 34
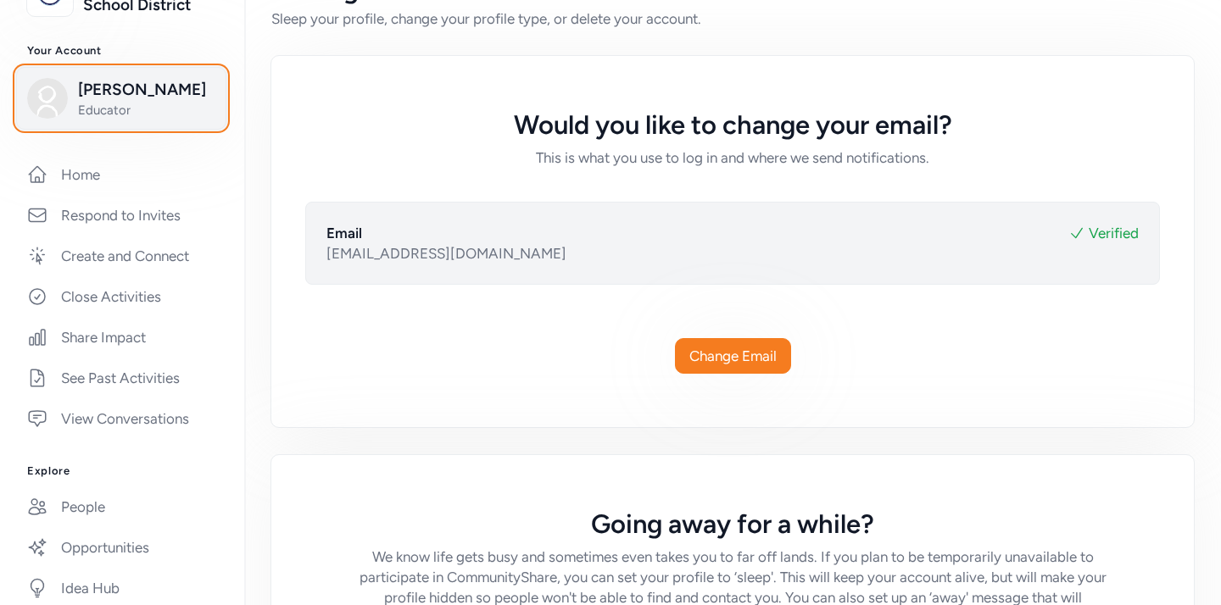
click at [133, 94] on span "[PERSON_NAME]" at bounding box center [146, 90] width 137 height 24
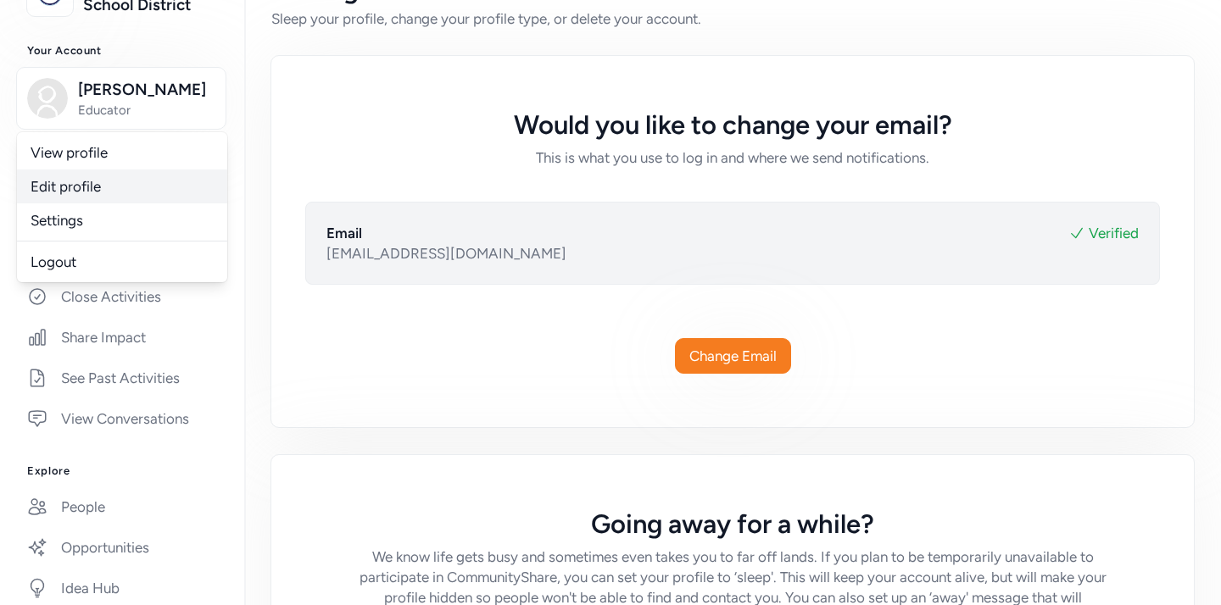
click at [98, 189] on link "Edit profile" at bounding box center [122, 187] width 210 height 34
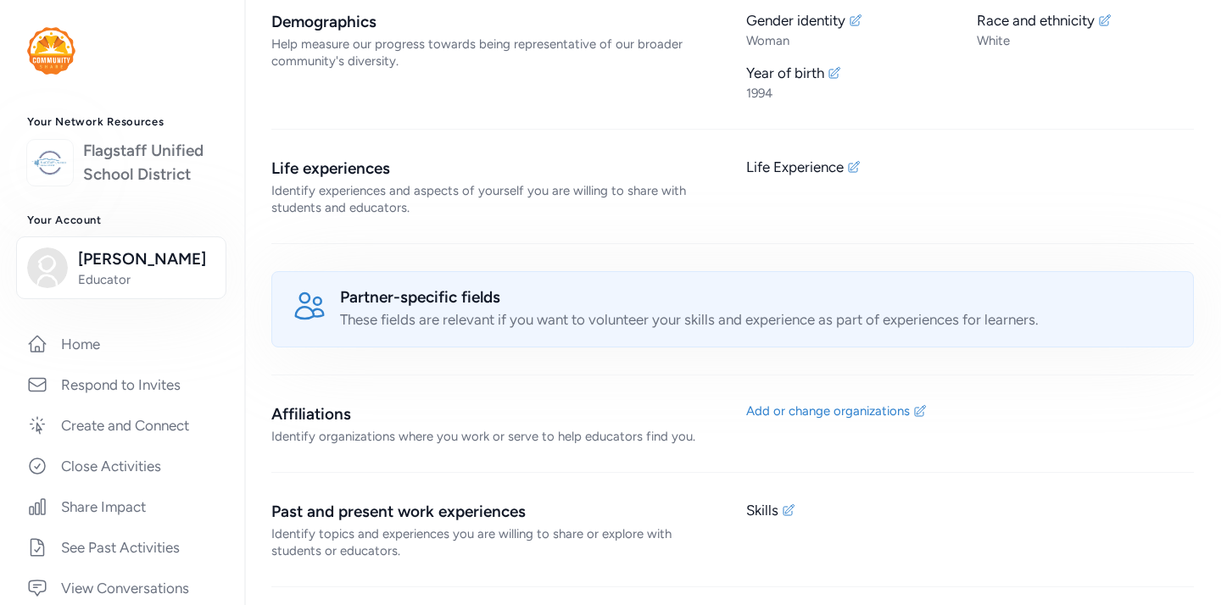
click at [124, 157] on link "Flagstaff Unified School District" at bounding box center [150, 162] width 134 height 47
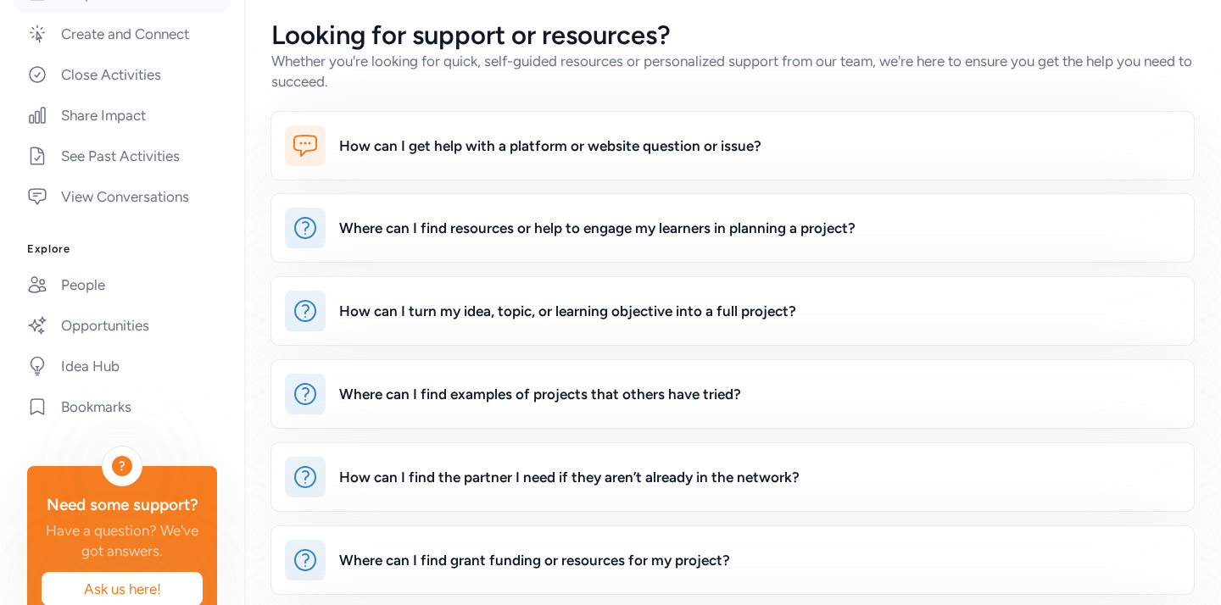
scroll to position [434, 0]
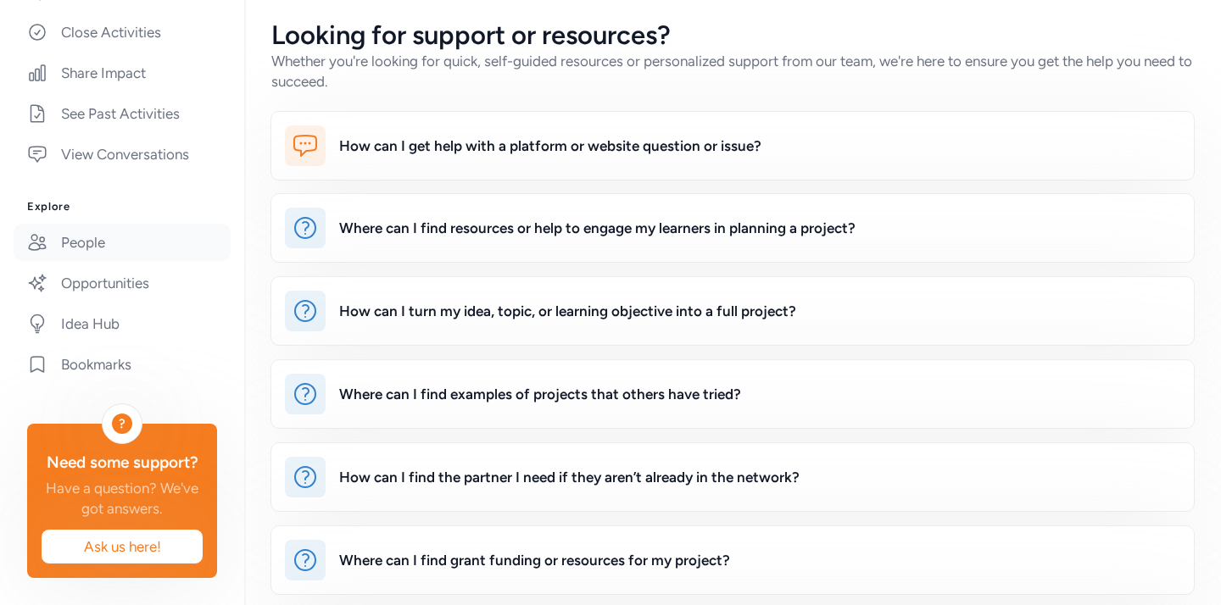
click at [104, 235] on link "People" at bounding box center [122, 242] width 217 height 37
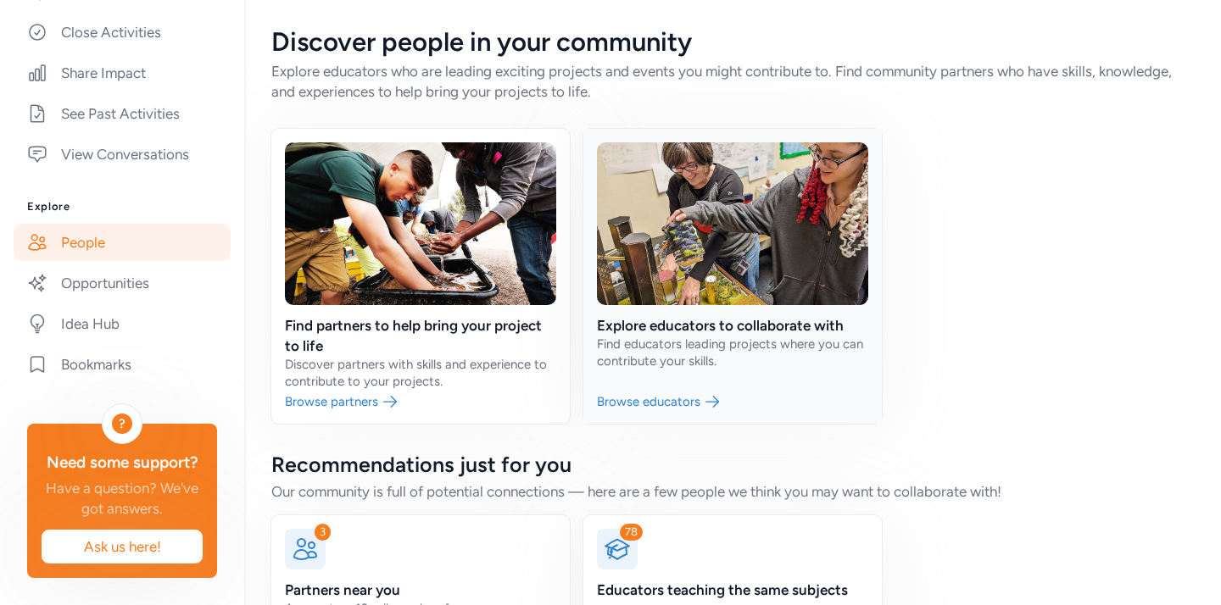
scroll to position [93, 0]
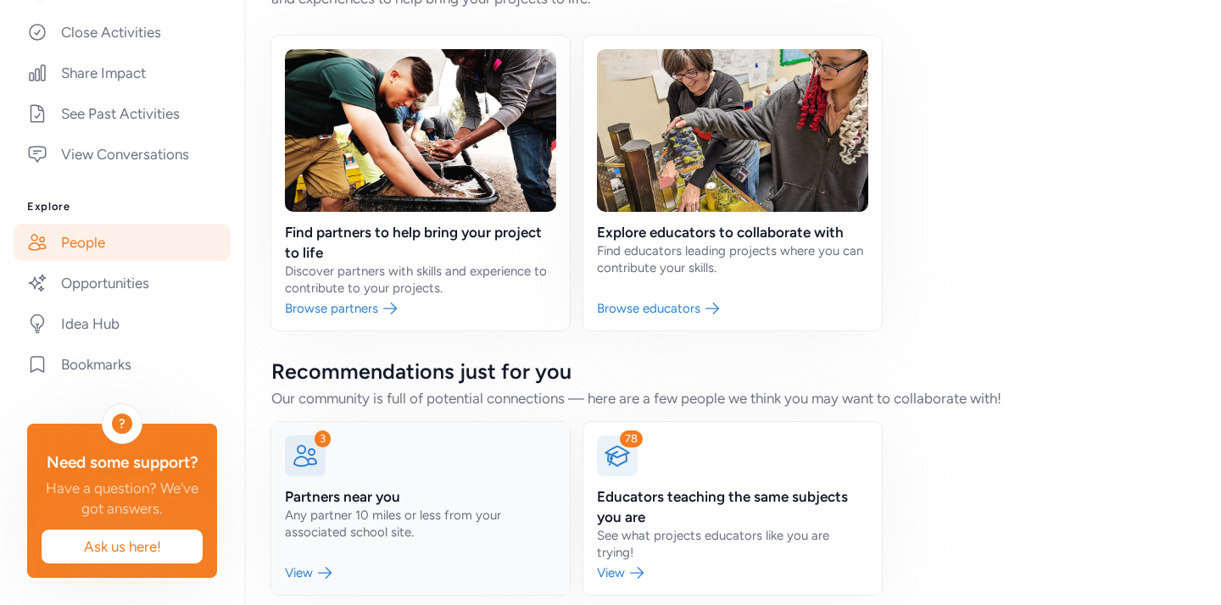
click at [397, 530] on link at bounding box center [420, 508] width 298 height 173
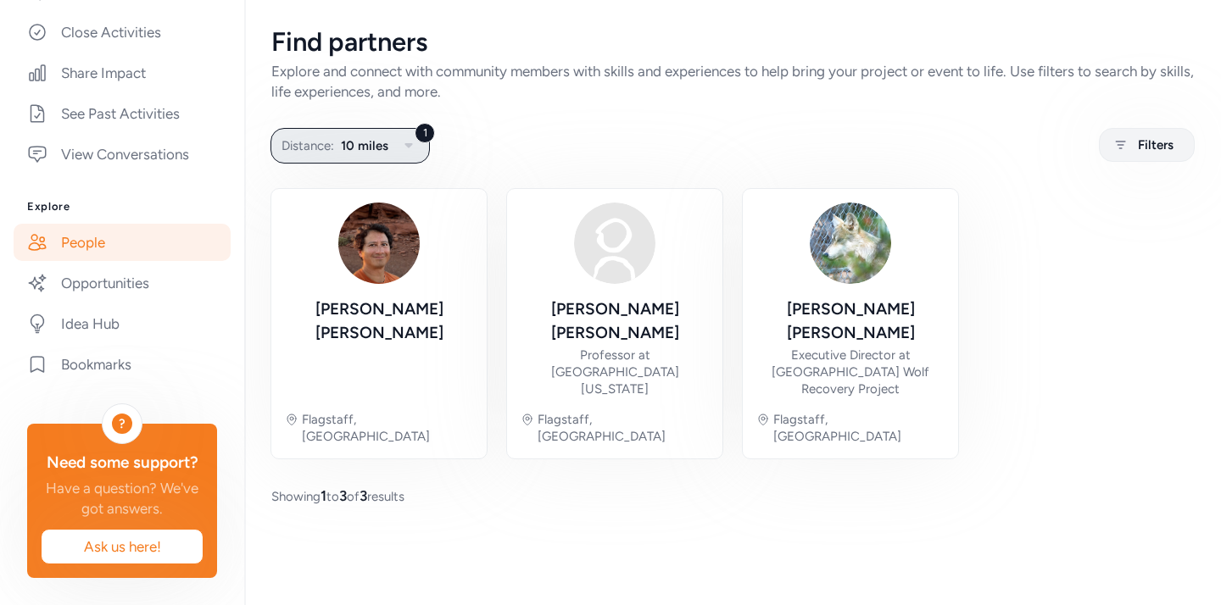
click at [349, 155] on span "10 miles" at bounding box center [364, 146] width 47 height 20
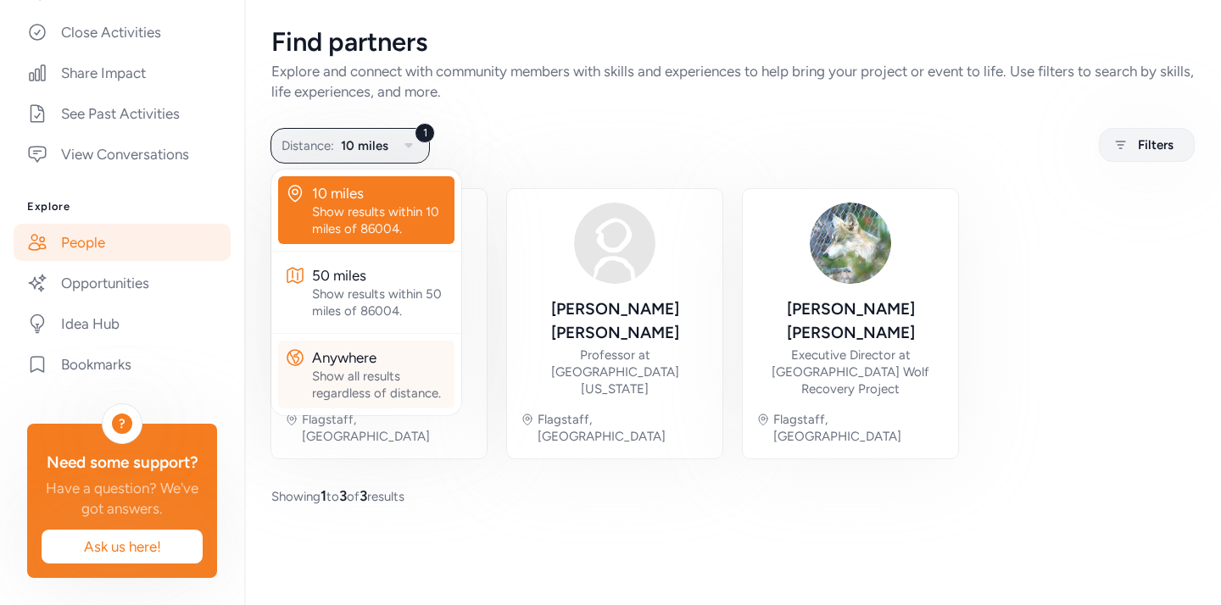
click at [339, 396] on div "Show all results regardless of distance." at bounding box center [380, 385] width 136 height 34
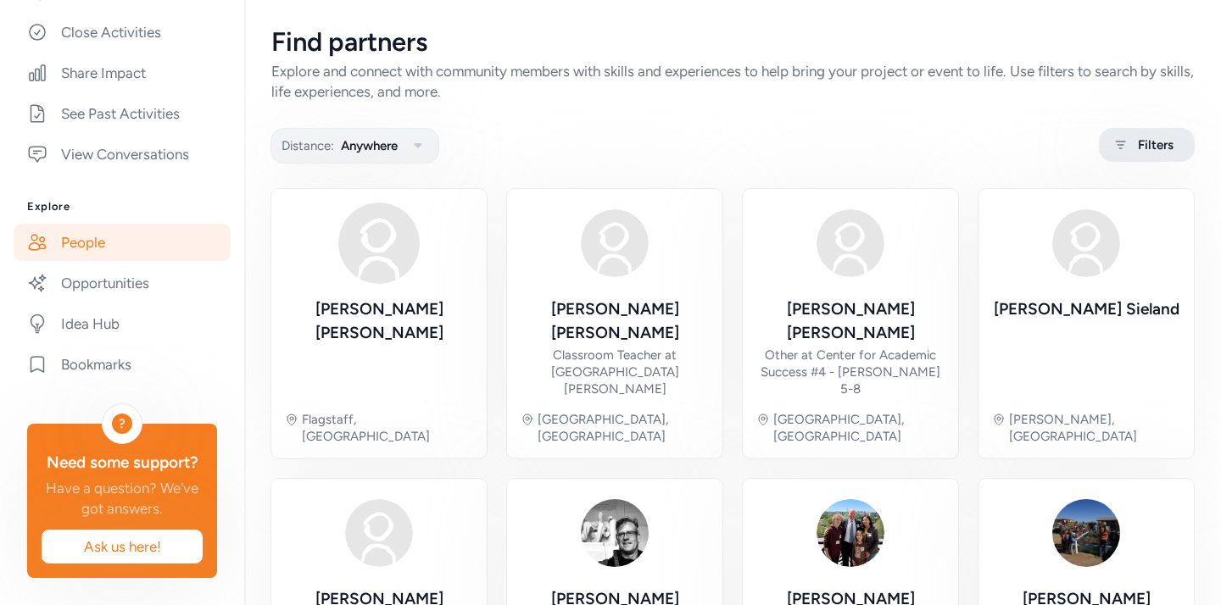
click at [1132, 156] on div "Filters" at bounding box center [1147, 145] width 96 height 34
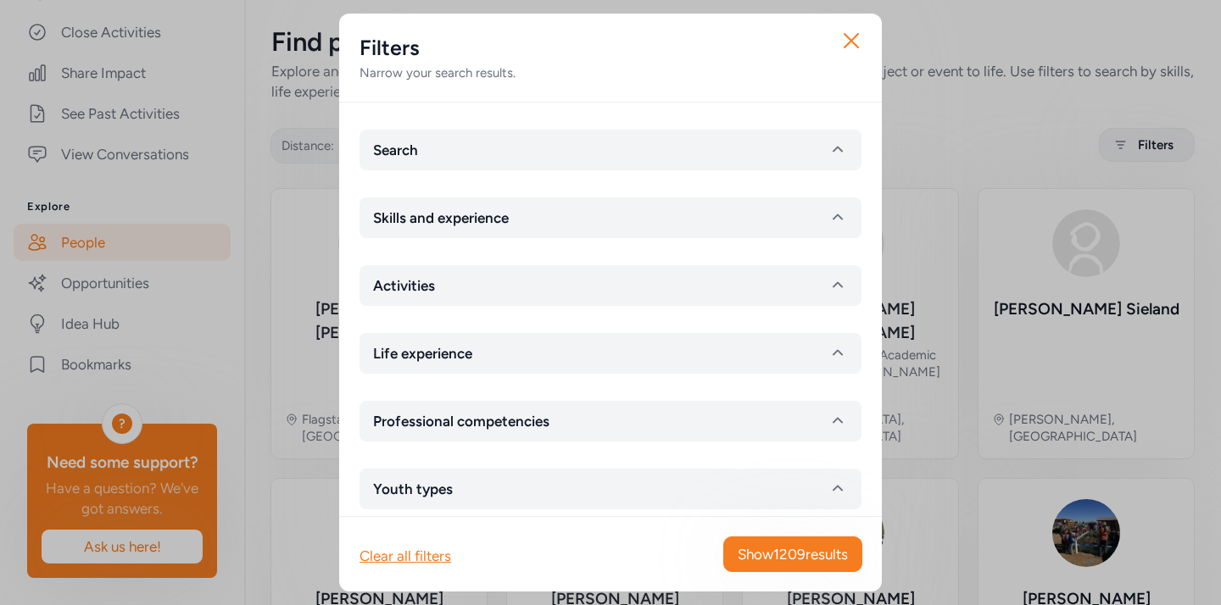
click at [478, 187] on div "Search Skills and experience Activities Life experience Professional competenci…" at bounding box center [610, 310] width 543 height 414
click at [470, 201] on button "Skills and experience" at bounding box center [611, 218] width 502 height 41
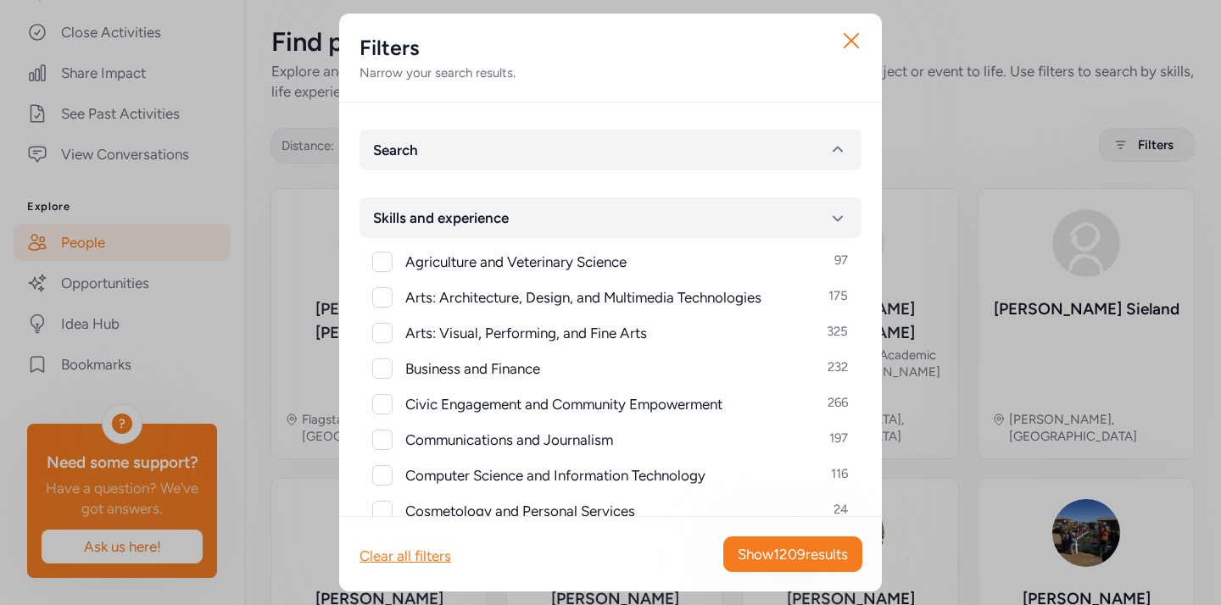
click at [465, 253] on span "Agriculture and Veterinary Science" at bounding box center [515, 262] width 221 height 20
checkbox input "true"
click at [807, 566] on button "Show 97 results" at bounding box center [800, 555] width 123 height 36
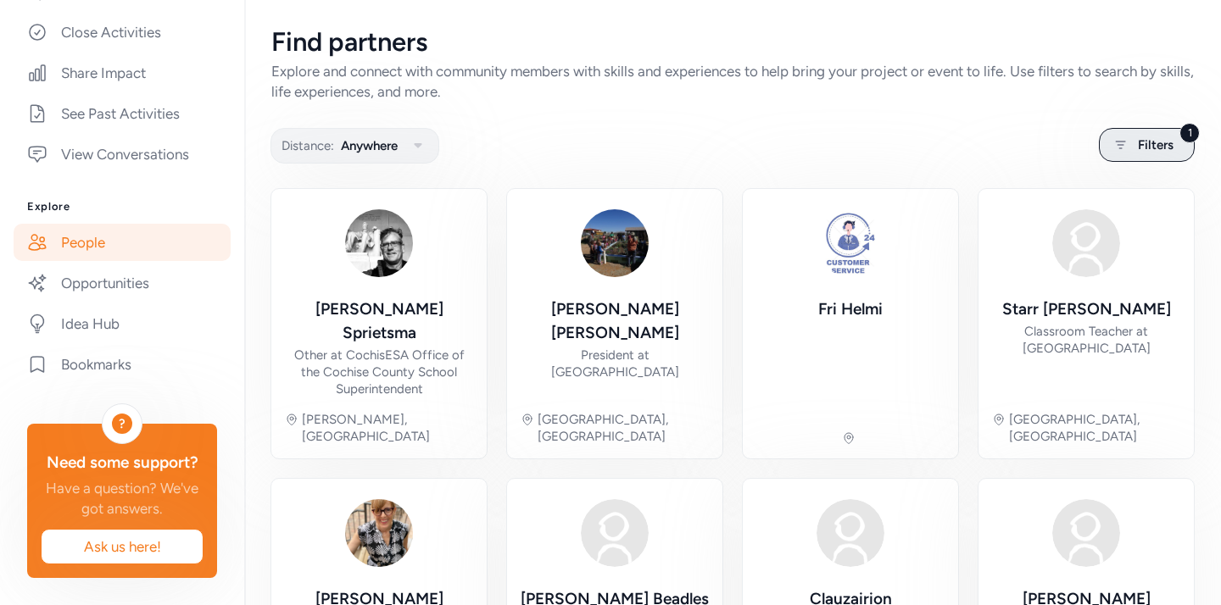
click at [1131, 143] on div "1 Filters" at bounding box center [1147, 145] width 96 height 34
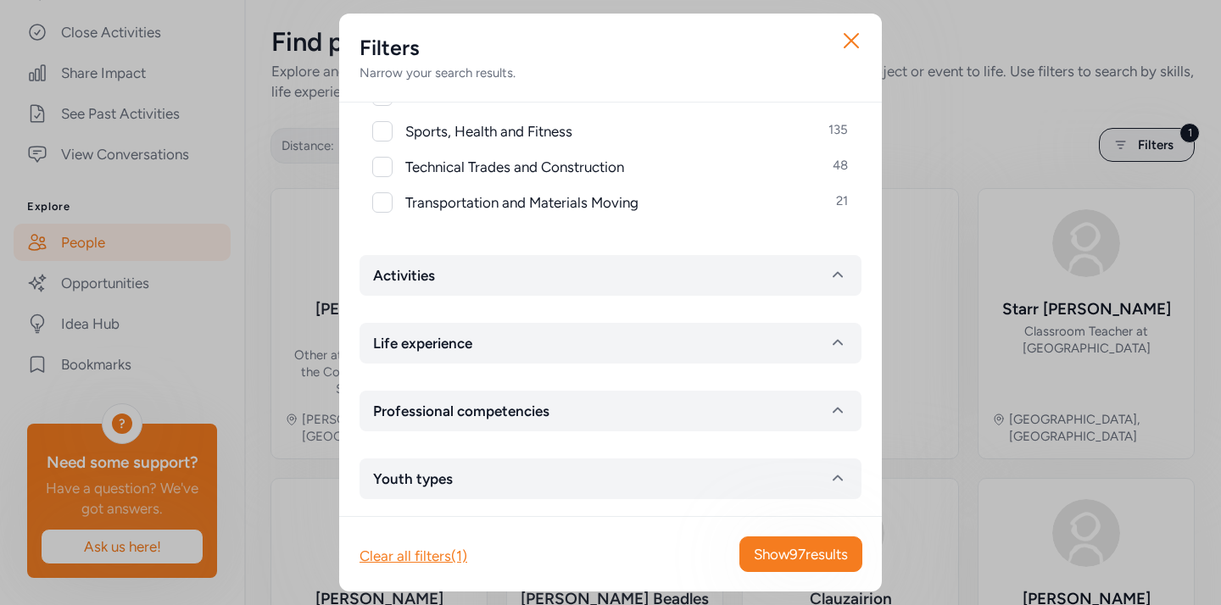
scroll to position [924, 0]
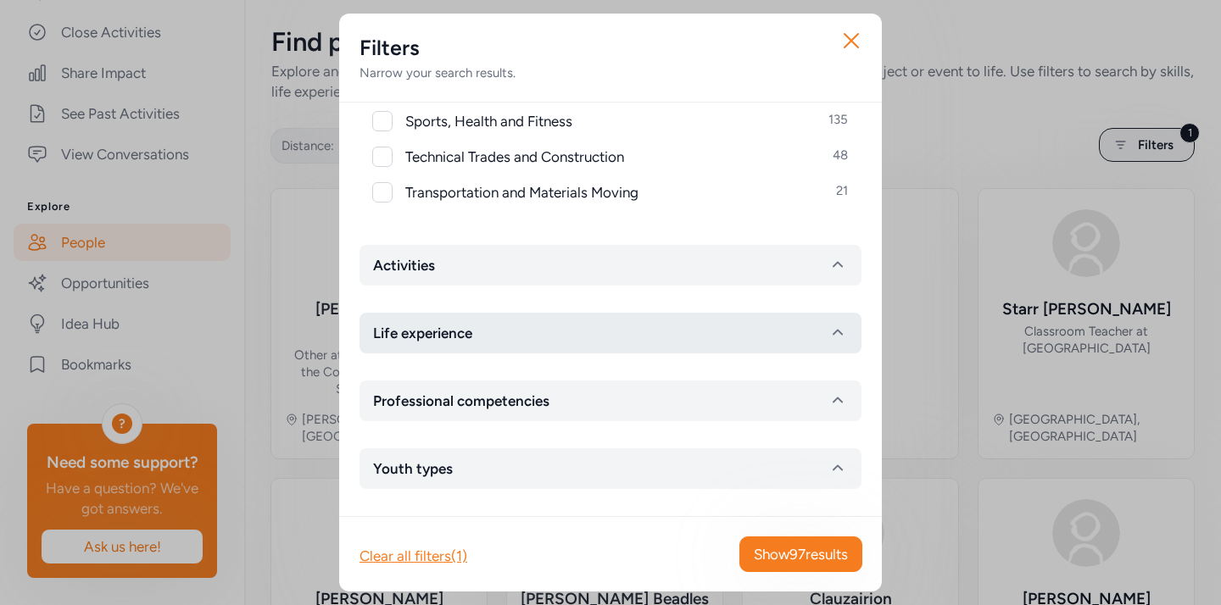
click at [557, 343] on button "Life experience" at bounding box center [611, 333] width 502 height 41
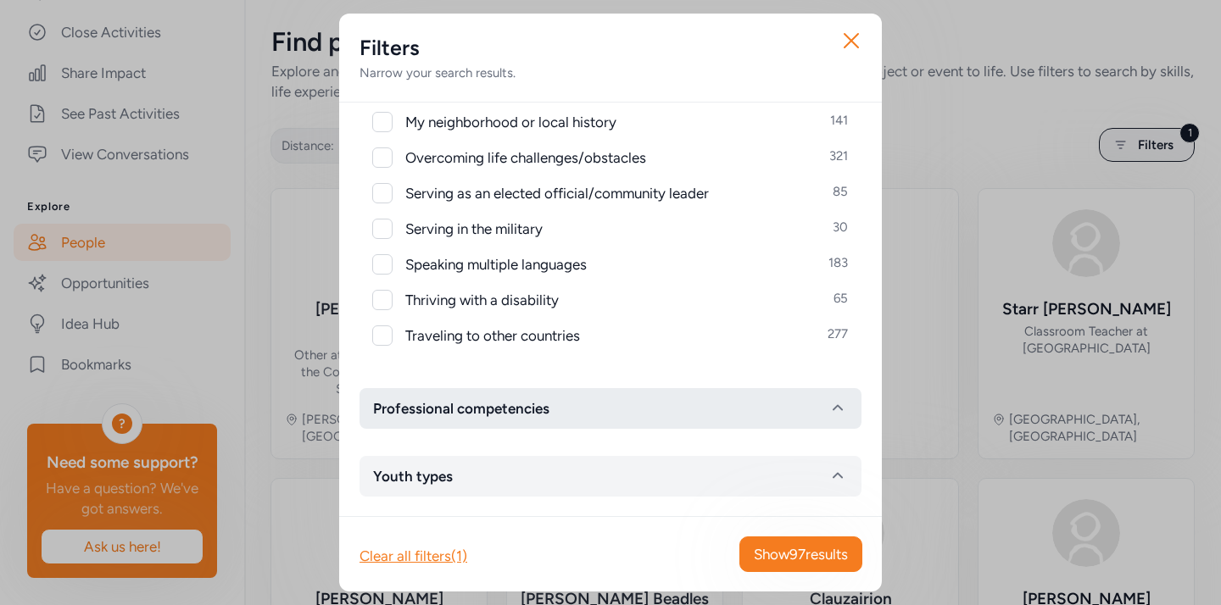
scroll to position [1314, 0]
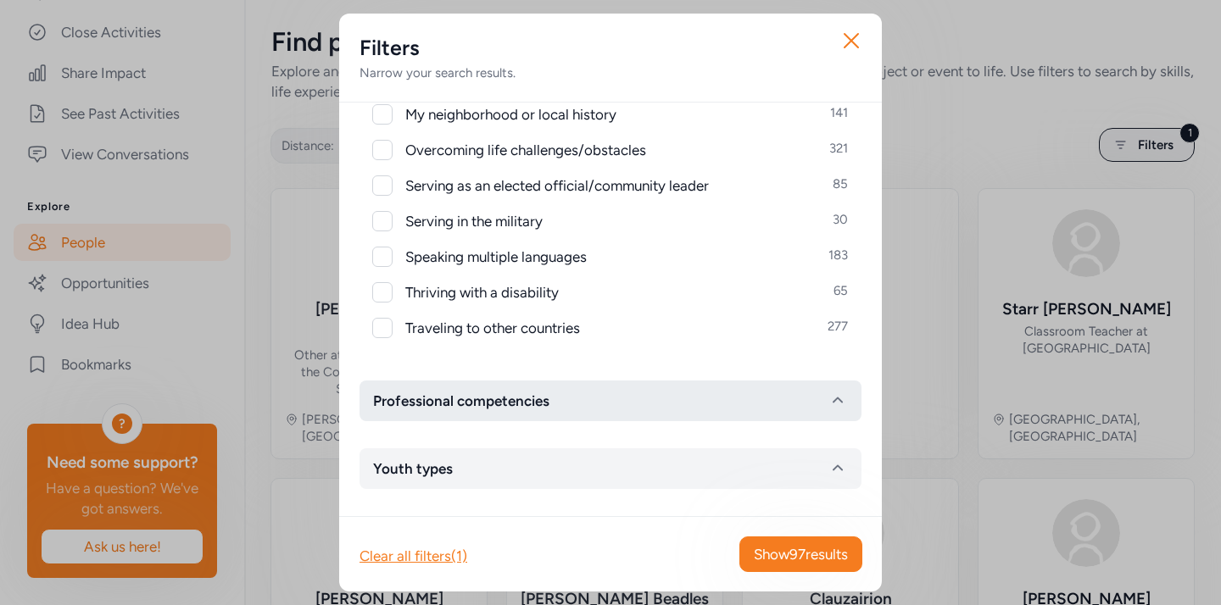
click at [554, 413] on button "Professional competencies" at bounding box center [611, 401] width 502 height 41
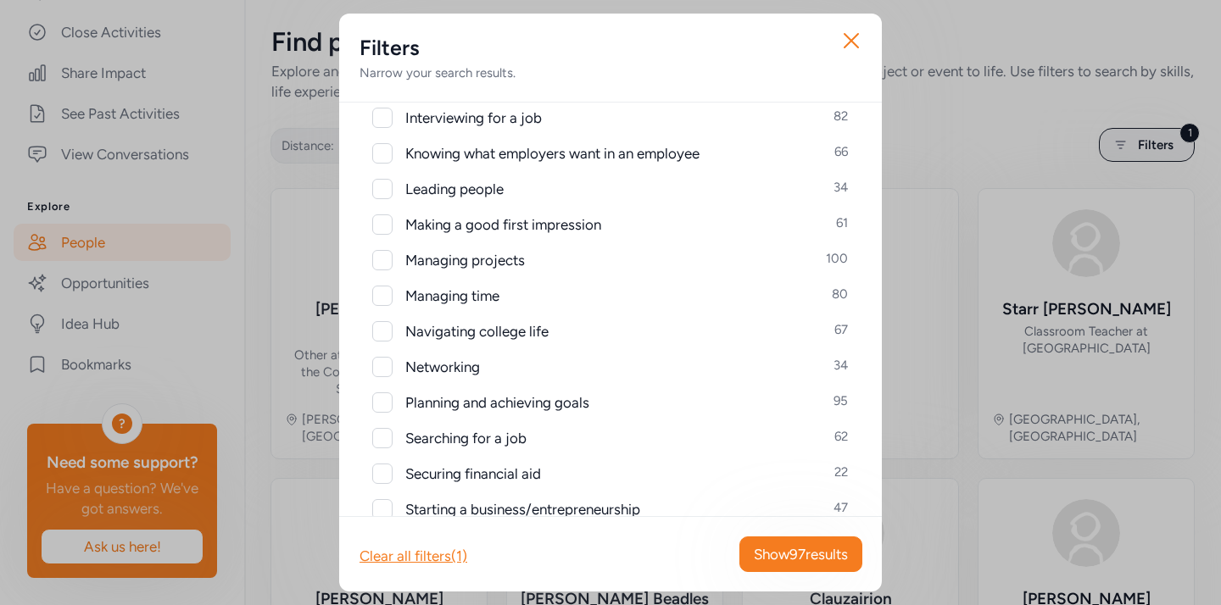
scroll to position [2076, 0]
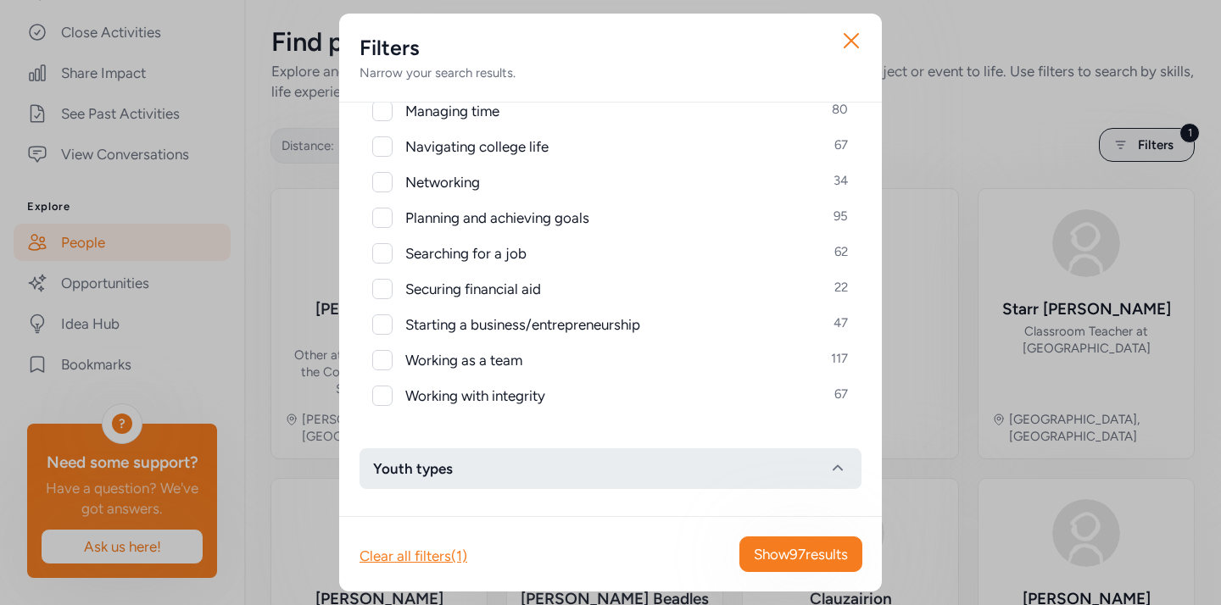
click at [533, 458] on button "Youth types" at bounding box center [611, 469] width 502 height 41
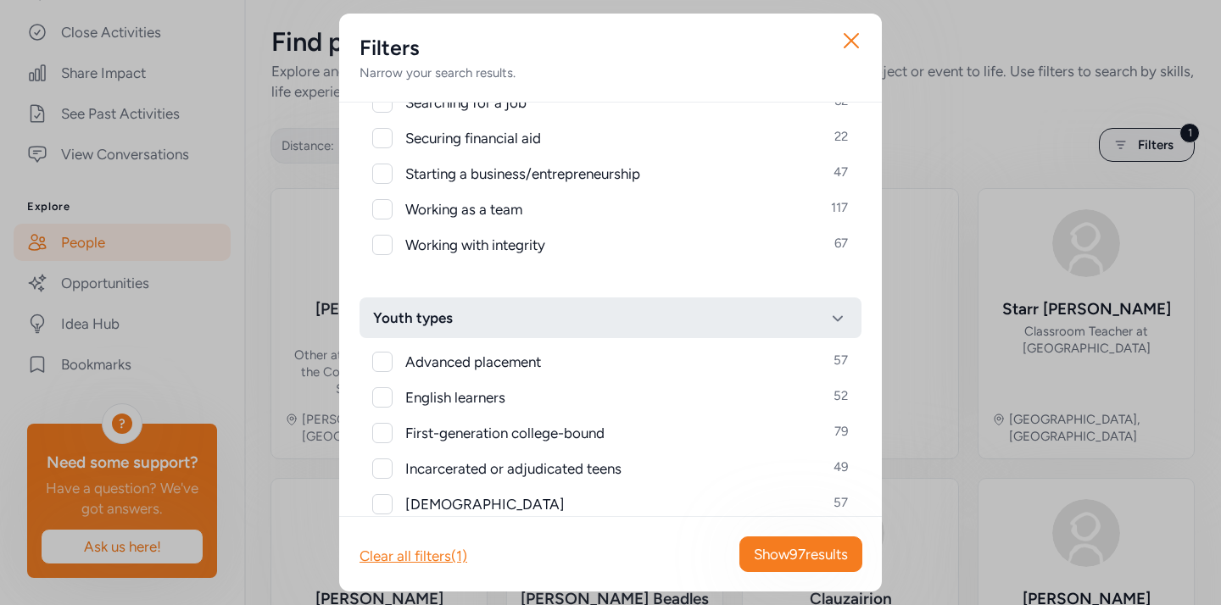
scroll to position [2237, 0]
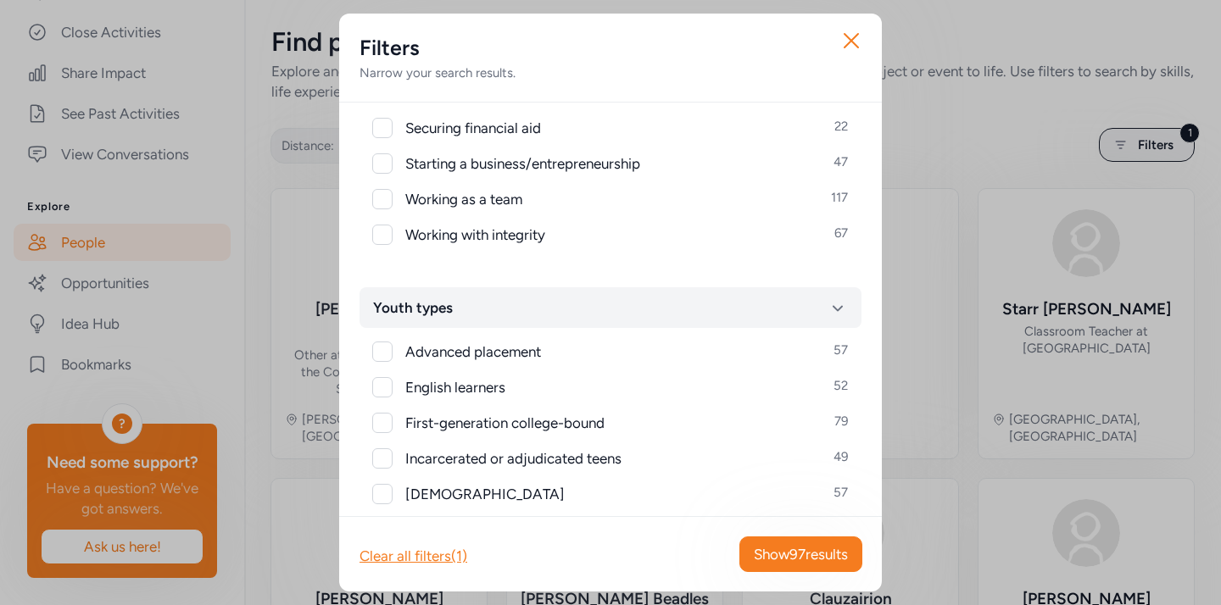
click at [520, 336] on div "Advanced placement 57 English learners 52 First-generation college-bound 79 Inc…" at bounding box center [611, 477] width 502 height 298
click at [523, 287] on button "Youth types" at bounding box center [611, 307] width 502 height 41
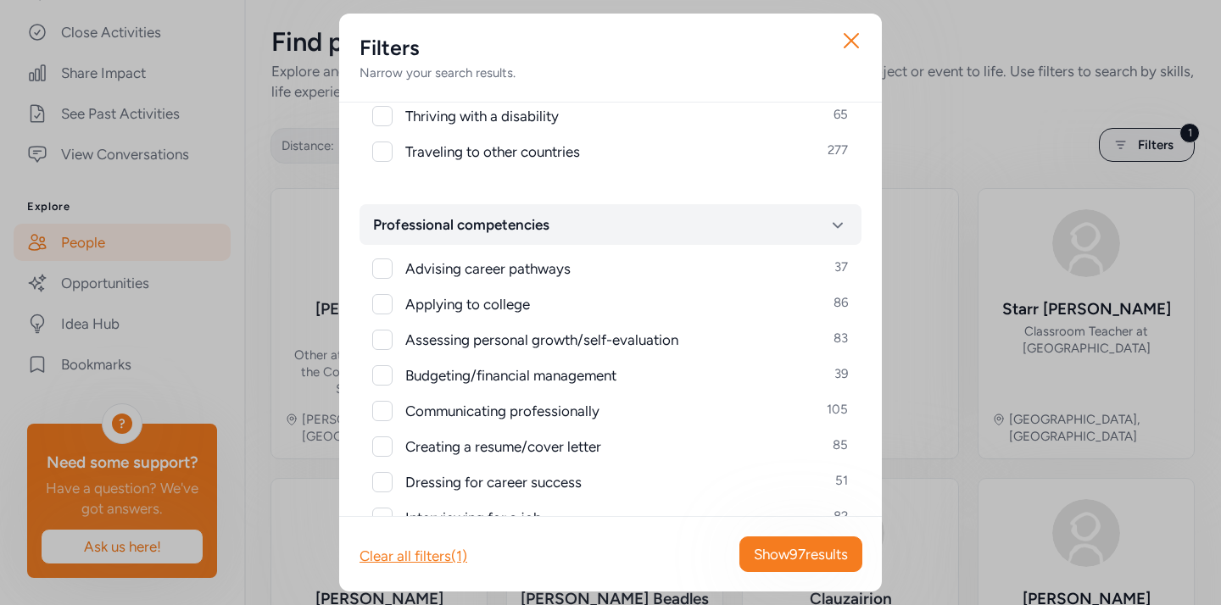
click at [516, 226] on span "Professional competencies" at bounding box center [461, 225] width 176 height 20
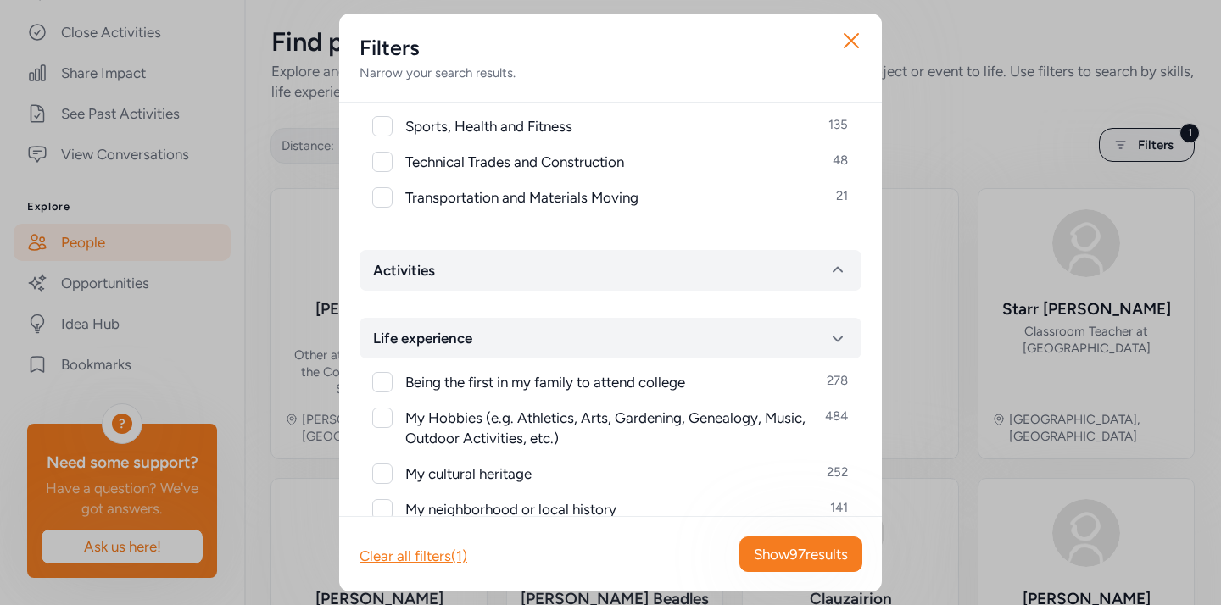
scroll to position [922, 0]
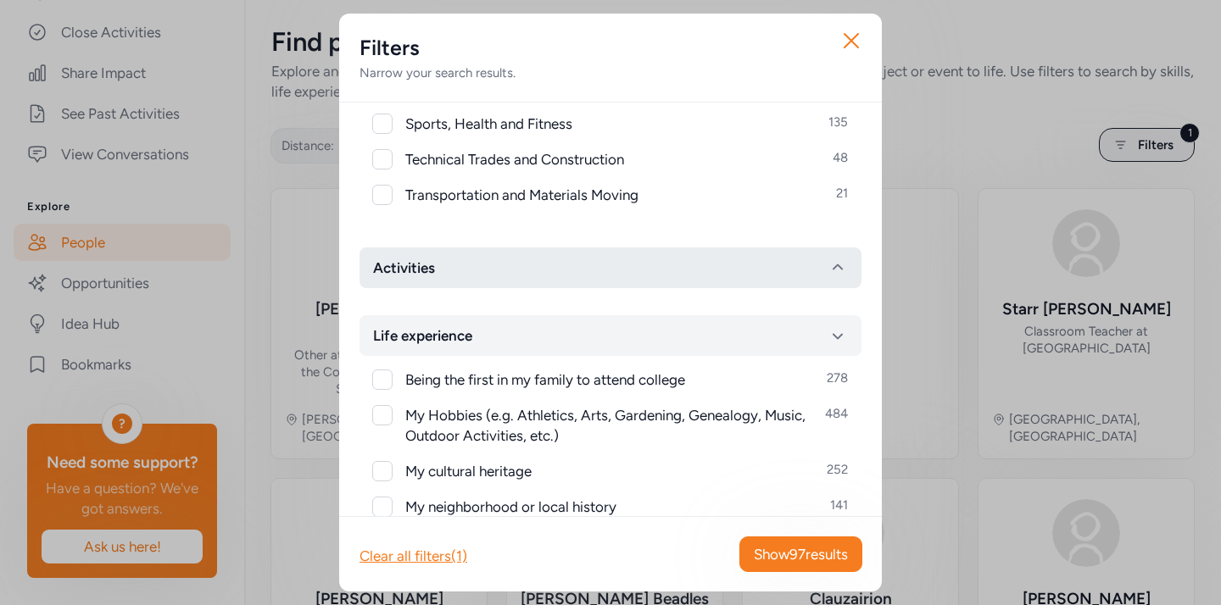
click at [511, 284] on button "Activities" at bounding box center [611, 268] width 502 height 41
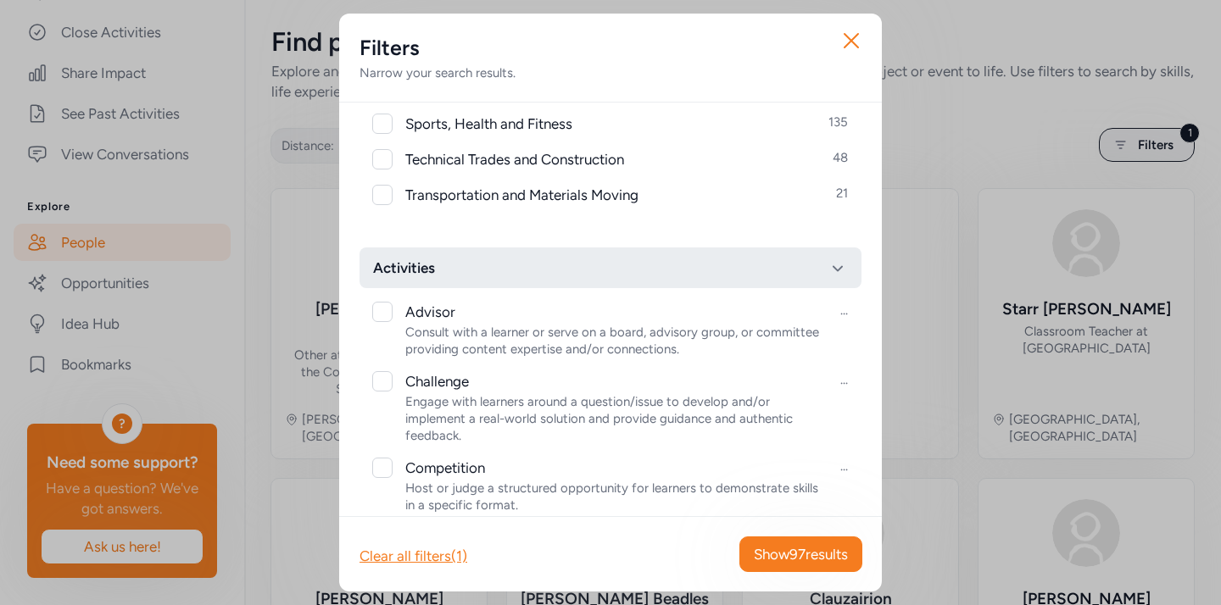
click at [512, 270] on button "Activities" at bounding box center [611, 268] width 502 height 41
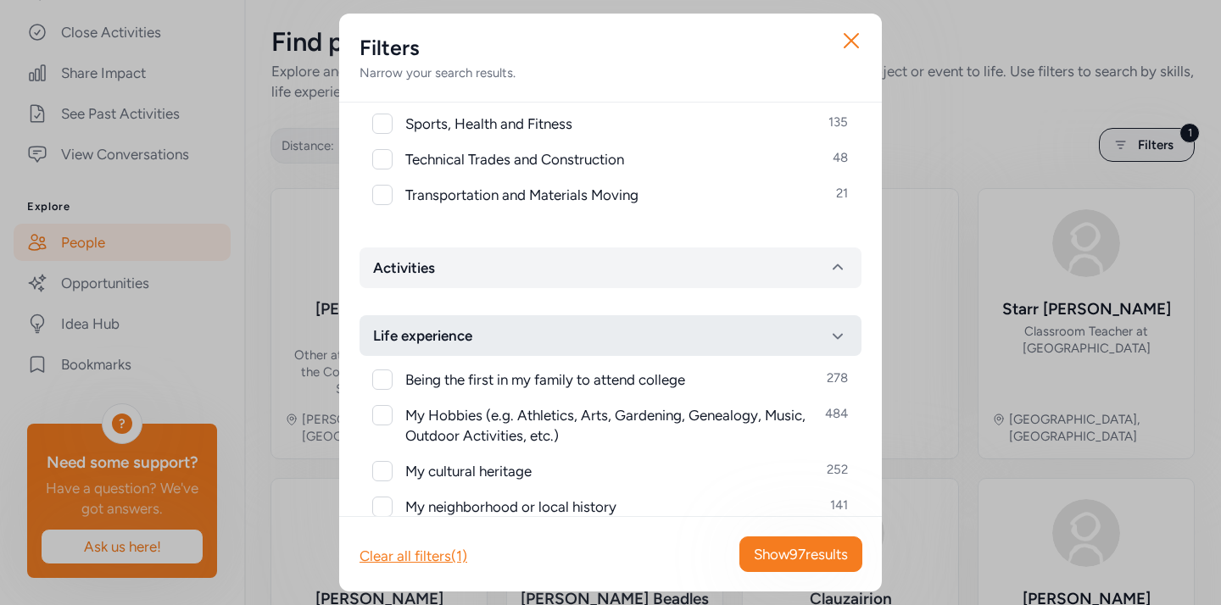
click at [524, 323] on button "Life experience" at bounding box center [611, 335] width 502 height 41
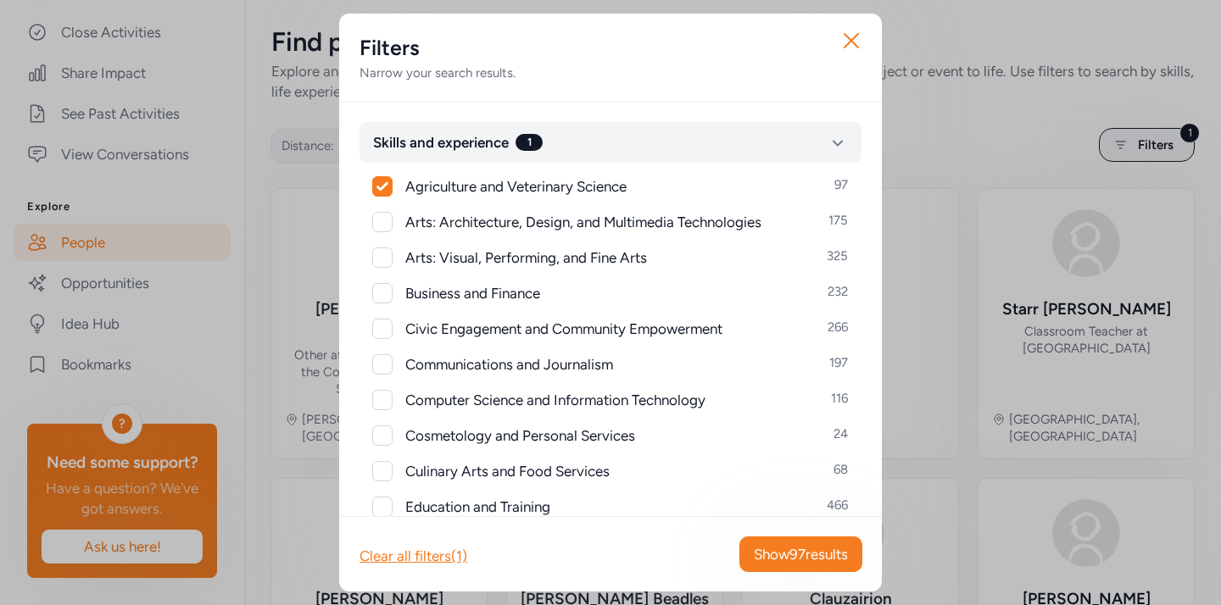
scroll to position [72, 0]
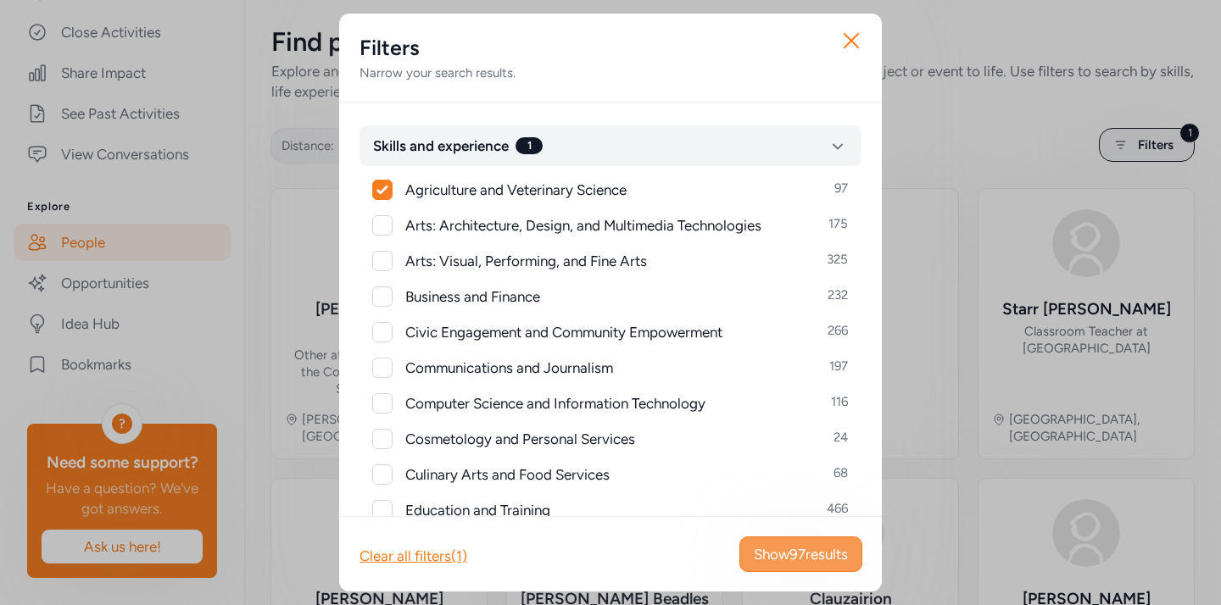
click at [768, 559] on span "Show 97 results" at bounding box center [801, 554] width 94 height 20
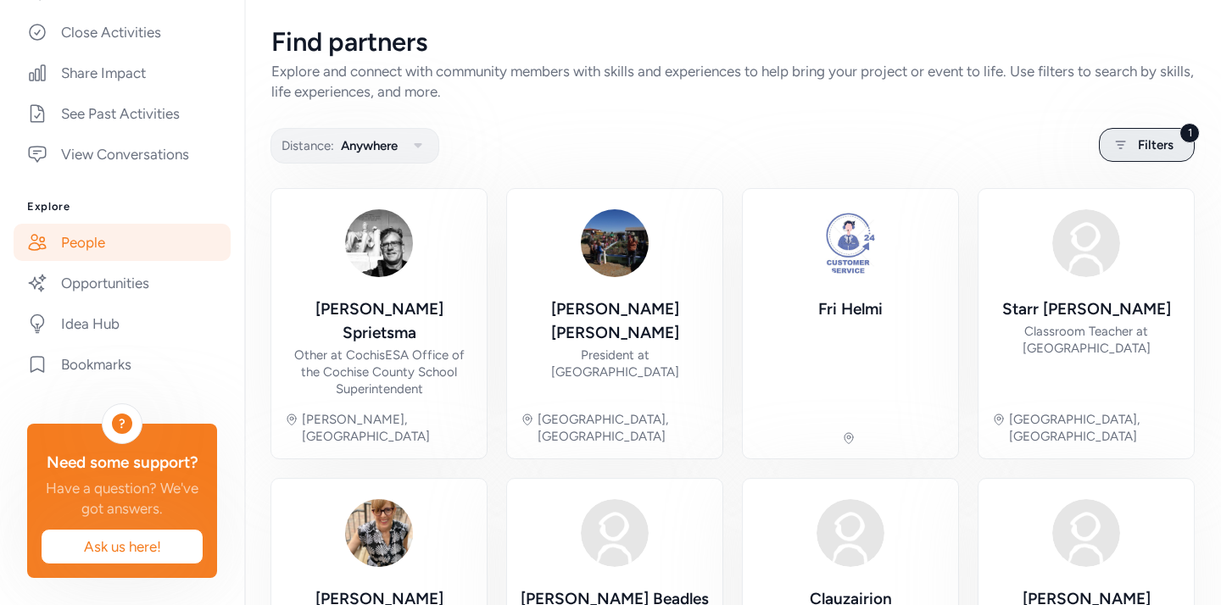
click at [1111, 141] on icon at bounding box center [1120, 145] width 21 height 20
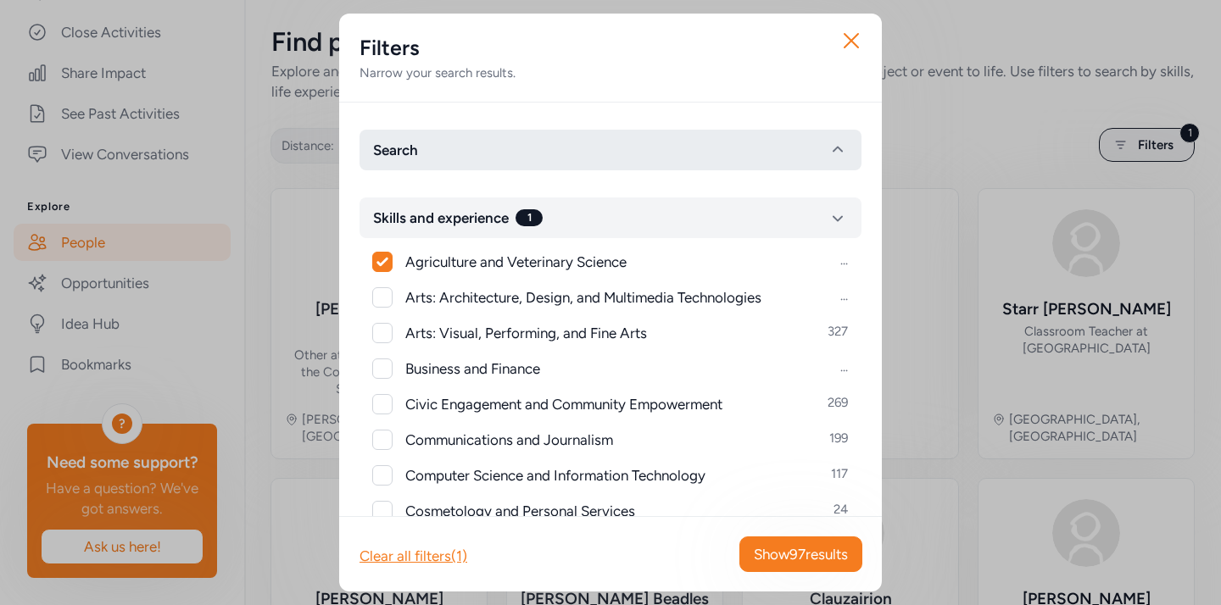
click at [446, 151] on button "Search" at bounding box center [611, 150] width 502 height 41
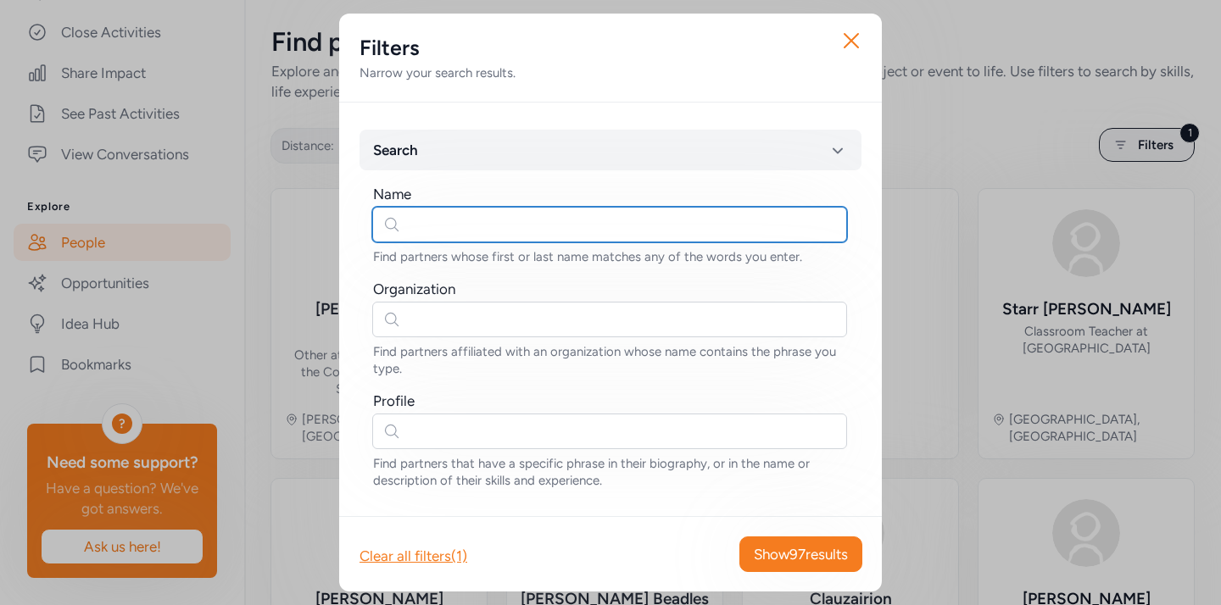
click at [438, 216] on input "text" at bounding box center [609, 225] width 475 height 36
type input "discovery dairy"
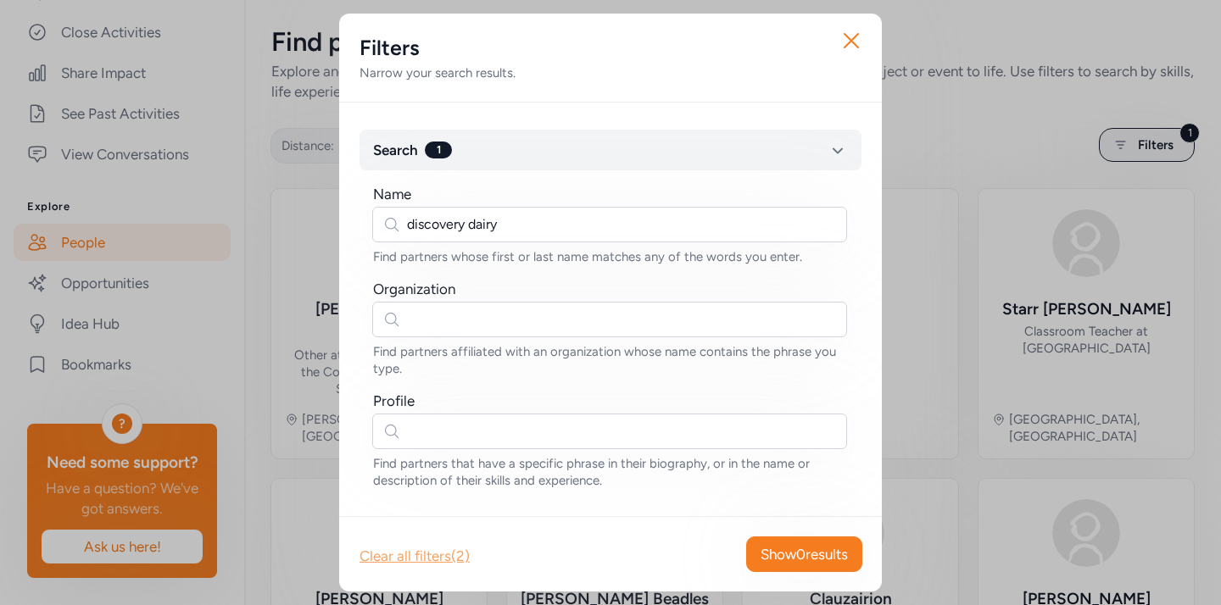
click at [432, 560] on div "Clear all filters (2)" at bounding box center [415, 556] width 110 height 20
checkbox input "false"
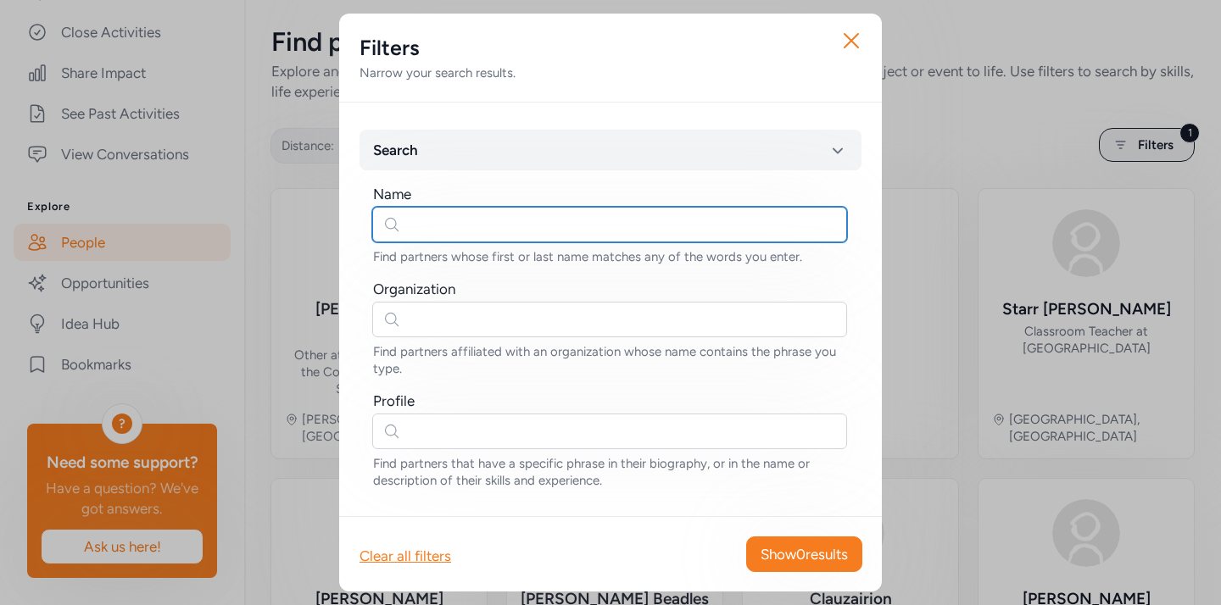
click at [493, 227] on input "text" at bounding box center [609, 225] width 475 height 36
type input "dairy"
click at [453, 217] on input "dairy" at bounding box center [609, 225] width 475 height 36
click at [454, 217] on input "dairy" at bounding box center [609, 225] width 475 height 36
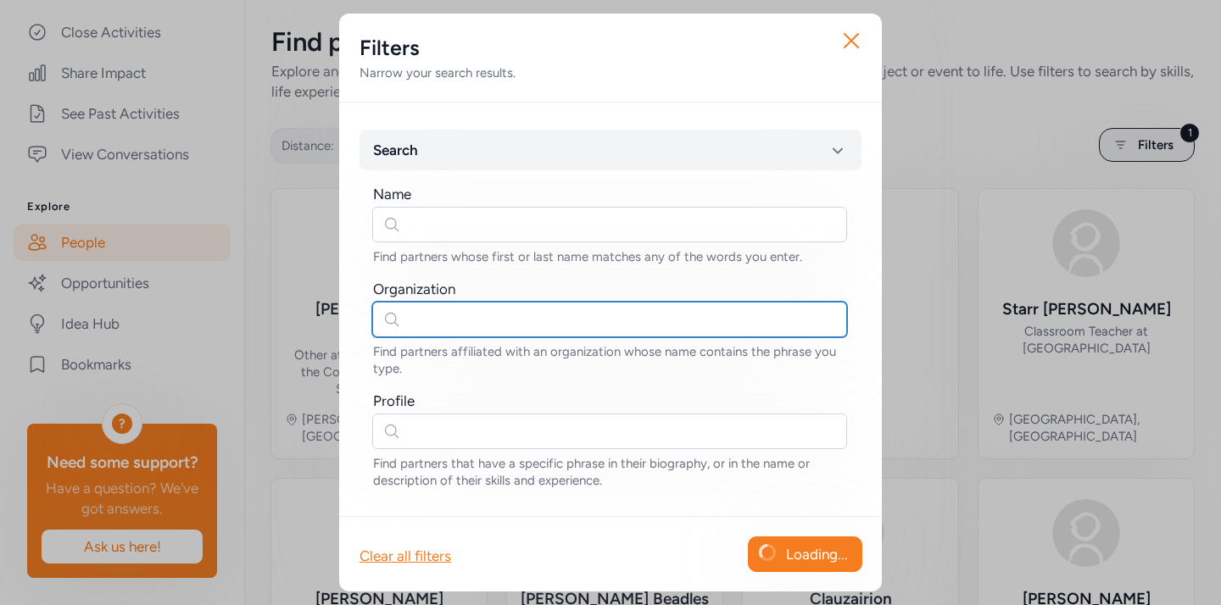
click at [436, 315] on input "text" at bounding box center [609, 320] width 475 height 36
click at [431, 314] on input "discovery dairy" at bounding box center [609, 320] width 475 height 36
type input "dairy"
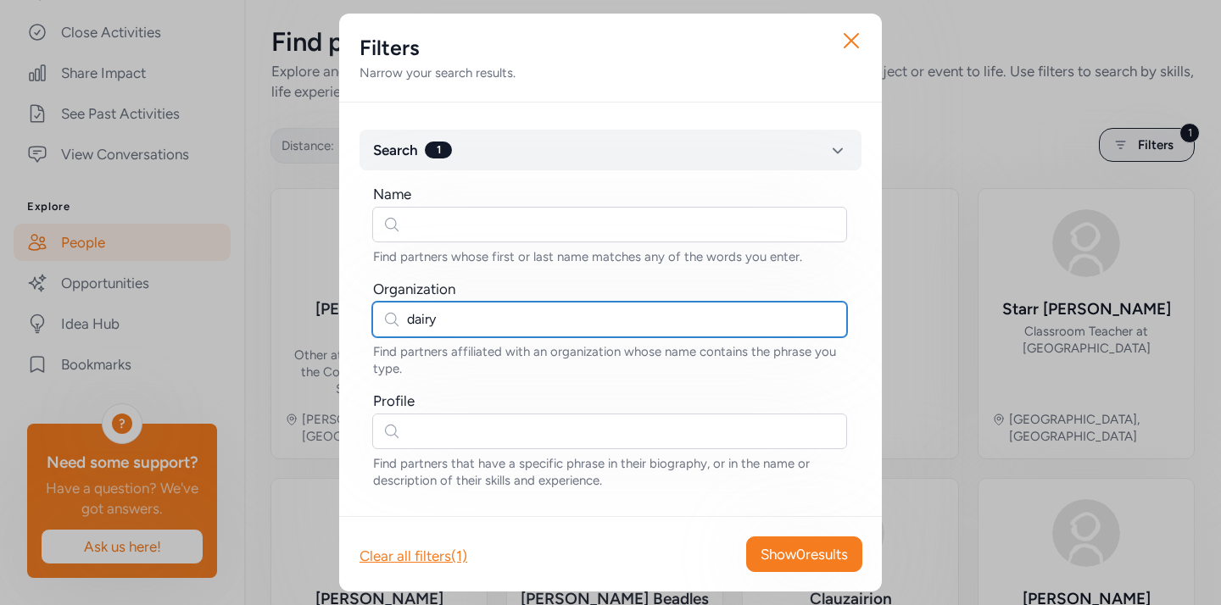
click at [490, 330] on input "dairy" at bounding box center [609, 320] width 475 height 36
click at [488, 330] on input "dairy" at bounding box center [609, 320] width 475 height 36
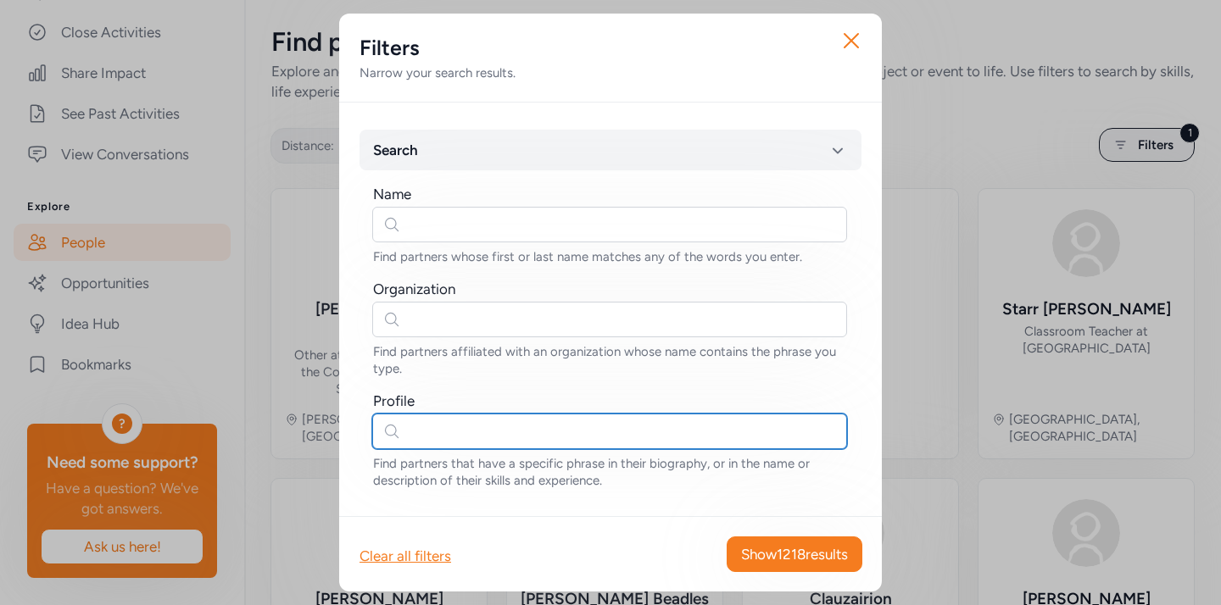
click at [483, 421] on input "text" at bounding box center [609, 432] width 475 height 36
type input "dairy"
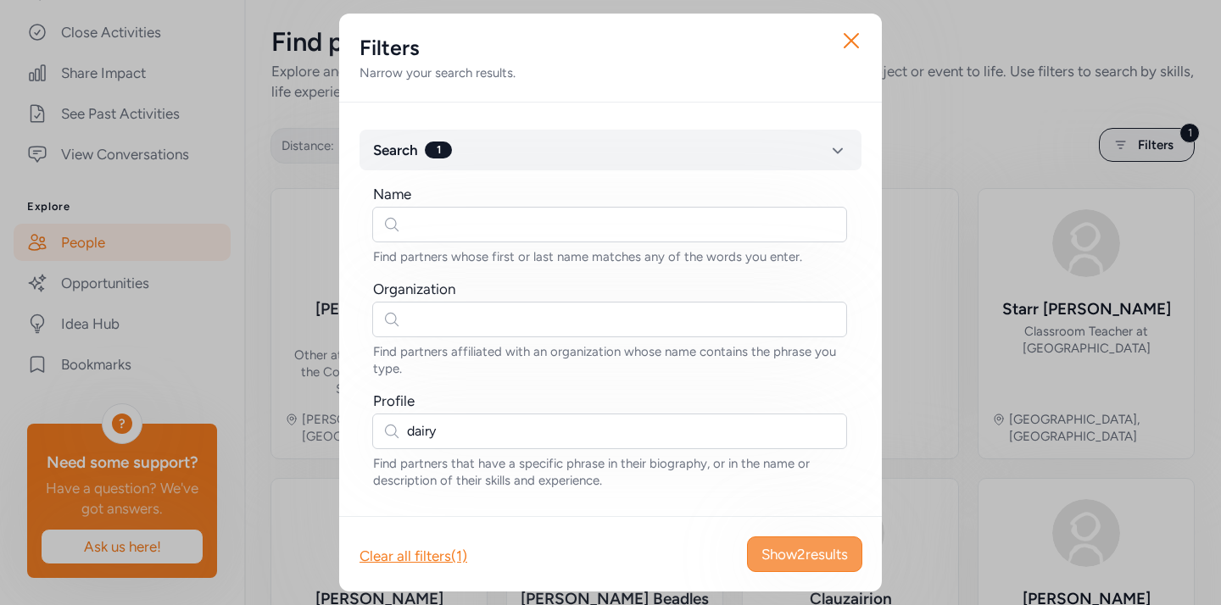
click at [794, 544] on span "Show 2 results" at bounding box center [804, 554] width 86 height 20
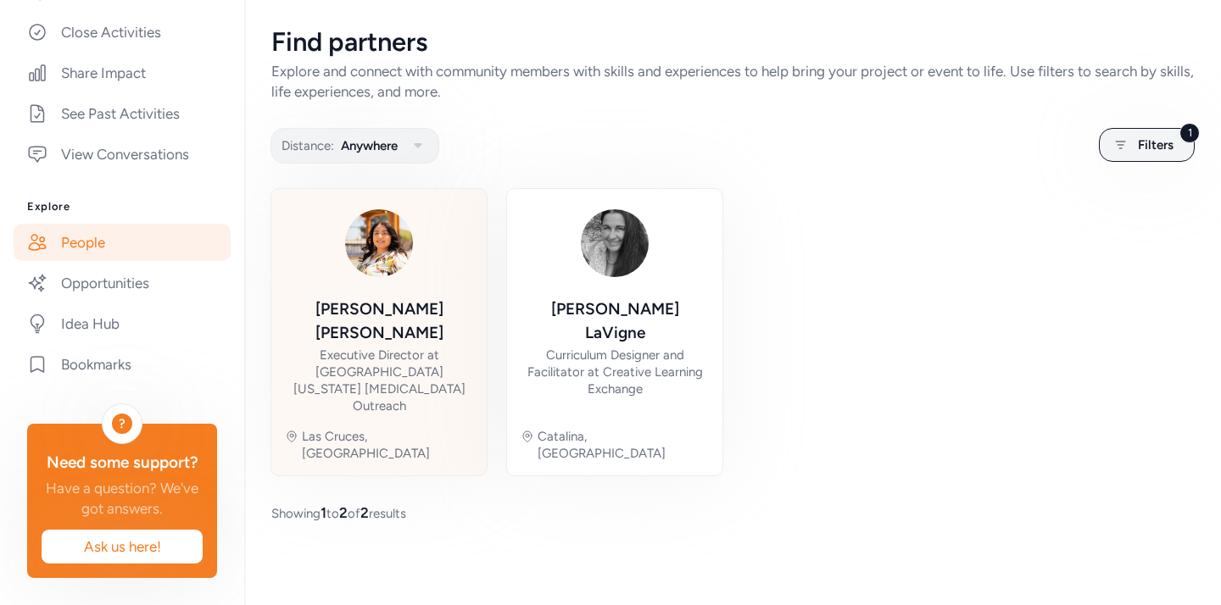
click at [416, 288] on div "[PERSON_NAME] Executive Director at [GEOGRAPHIC_DATA][US_STATE] [MEDICAL_DATA] …" at bounding box center [379, 332] width 188 height 259
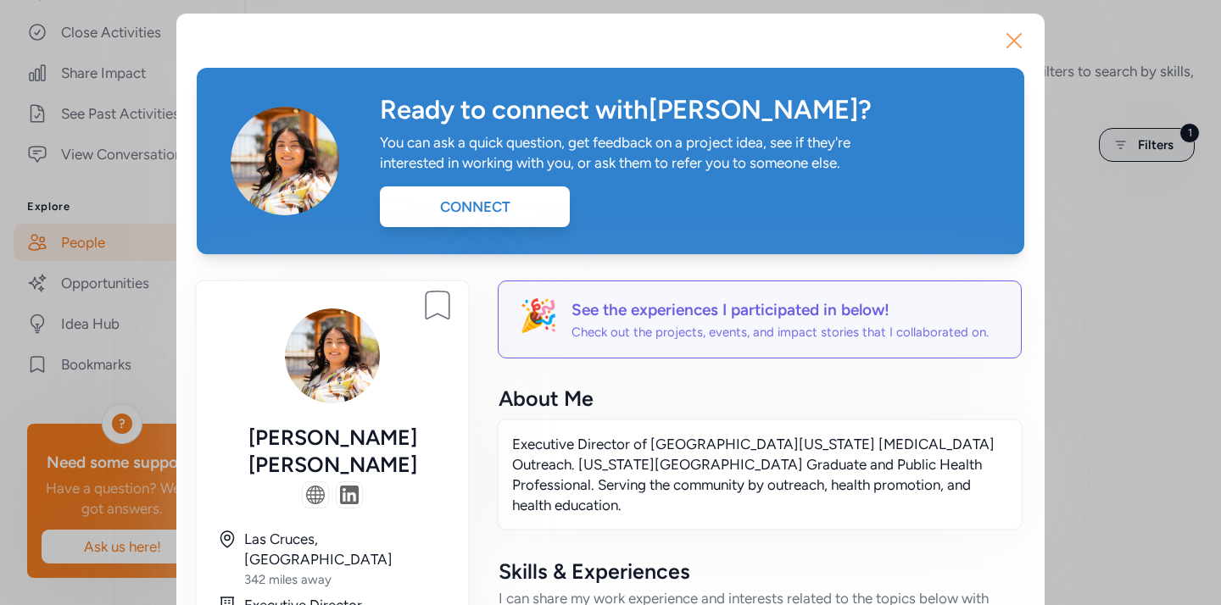
click at [1017, 36] on icon "button" at bounding box center [1014, 41] width 14 height 14
